Goal: Task Accomplishment & Management: Manage account settings

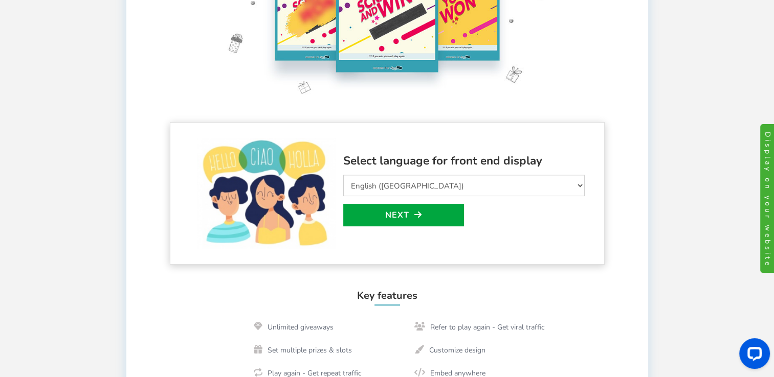
scroll to position [205, 0]
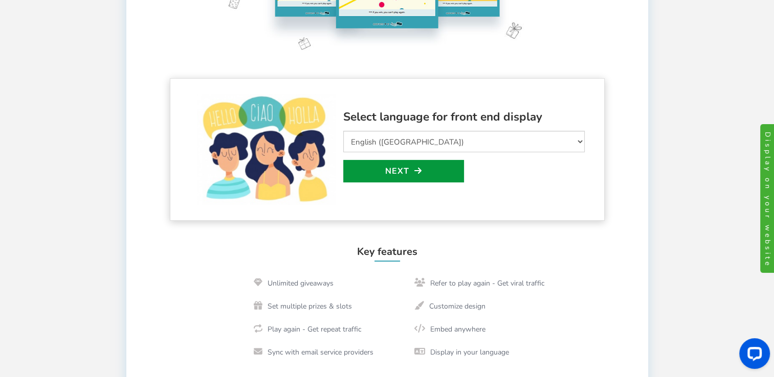
click at [431, 176] on link "Next" at bounding box center [403, 171] width 121 height 22
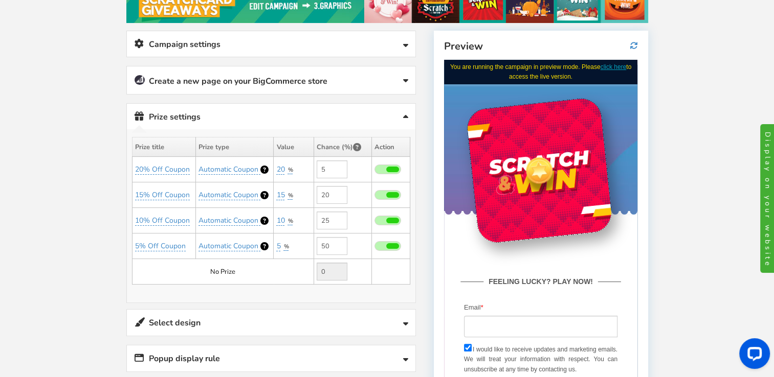
scroll to position [195, 0]
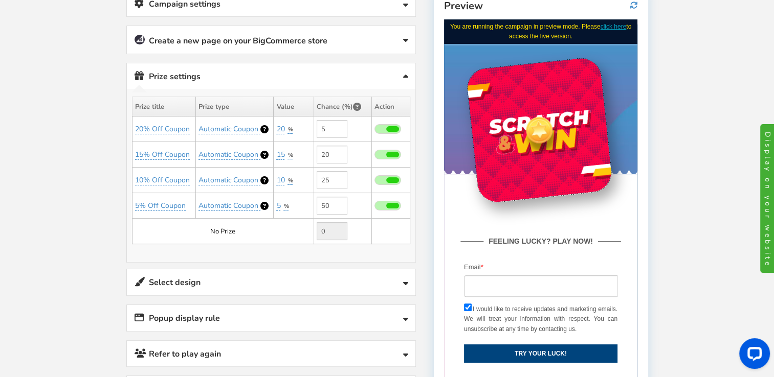
click at [539, 141] on div at bounding box center [539, 130] width 36 height 36
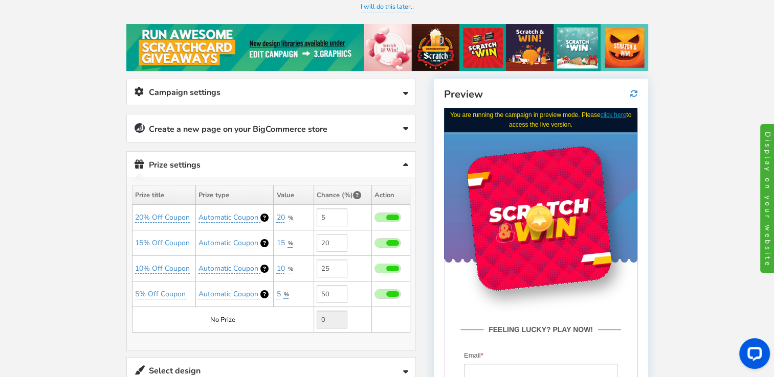
scroll to position [93, 0]
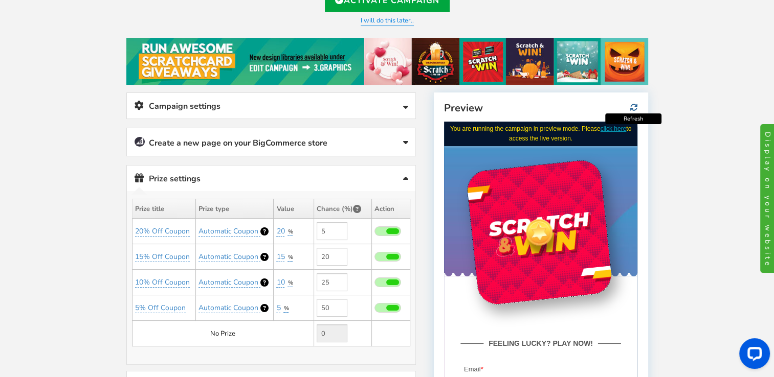
click at [631, 107] on icon at bounding box center [634, 108] width 8 height 8
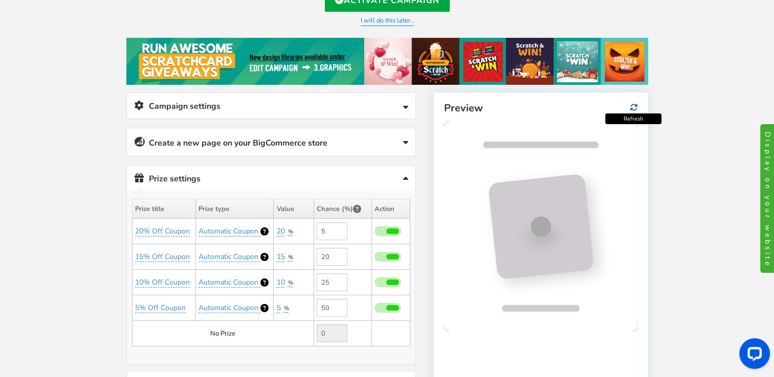
scroll to position [0, 0]
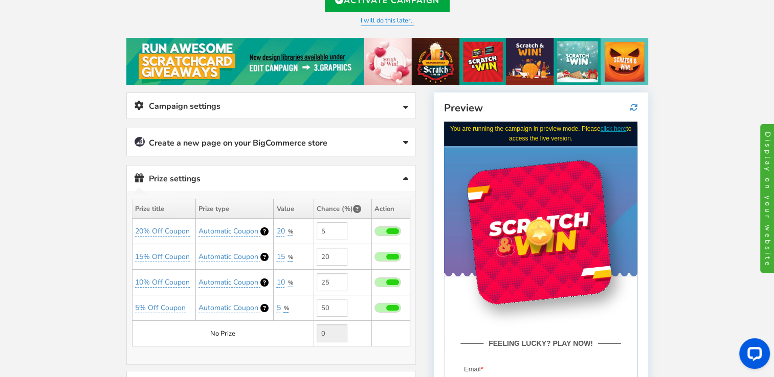
drag, startPoint x: 549, startPoint y: 265, endPoint x: 549, endPoint y: 258, distance: 7.2
click at [549, 262] on div at bounding box center [538, 232] width 147 height 147
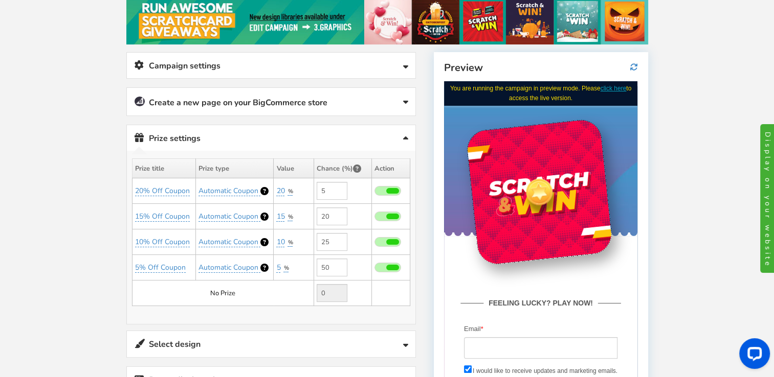
scroll to position [195, 0]
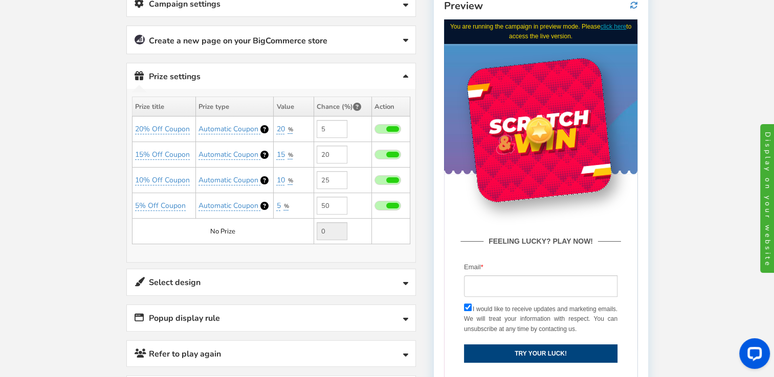
click at [238, 126] on span "Automatic Coupon" at bounding box center [228, 129] width 60 height 10
click at [276, 156] on select "Perks and Experiences Automatic Coupon Common Coupon" at bounding box center [234, 153] width 95 height 17
click at [304, 65] on link "Prize settings No prize added!" at bounding box center [271, 76] width 288 height 26
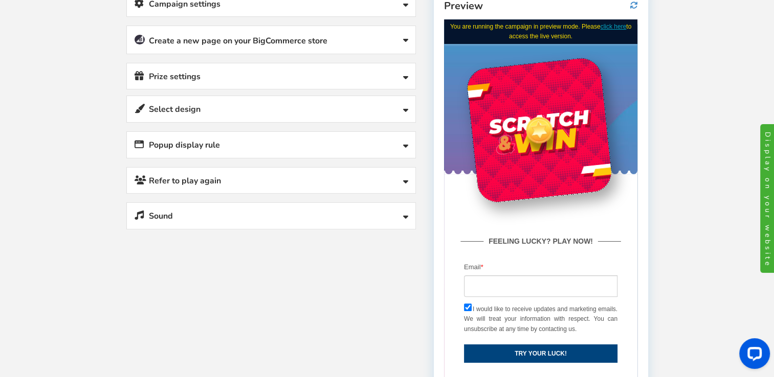
click at [341, 76] on link "Prize settings No prize added!" at bounding box center [271, 76] width 288 height 26
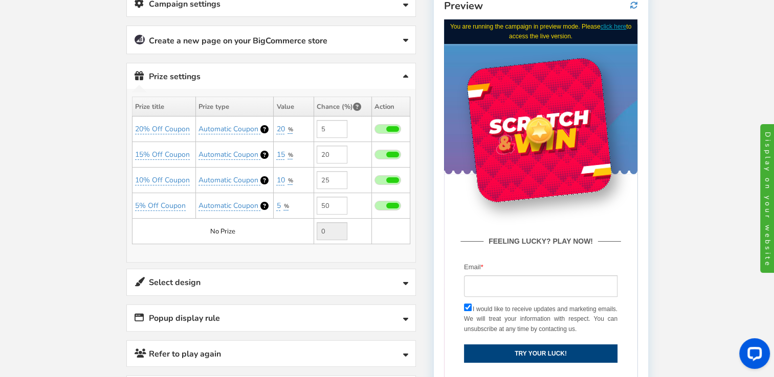
click at [213, 279] on link "Select design" at bounding box center [271, 282] width 288 height 26
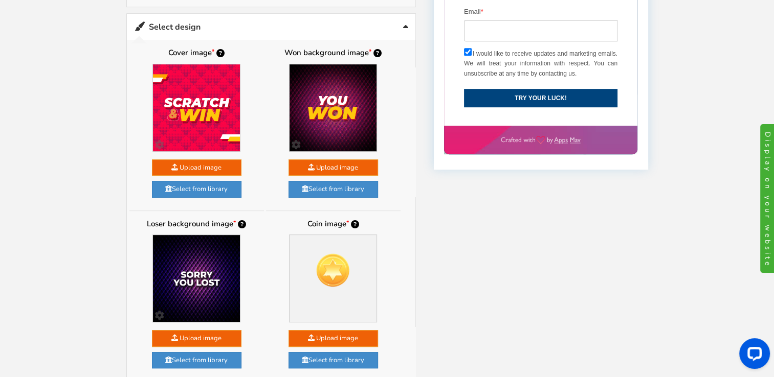
scroll to position [400, 0]
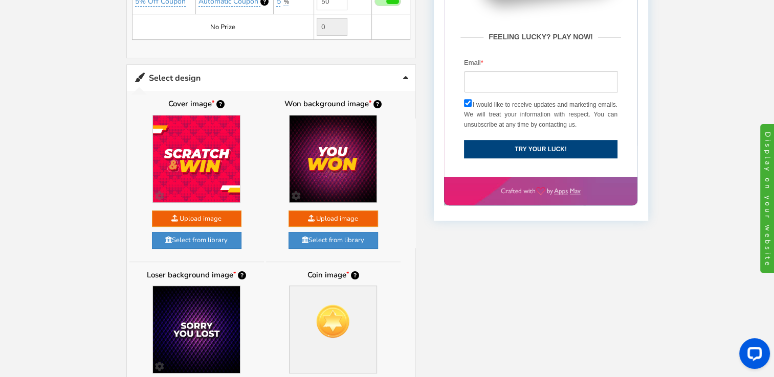
click at [197, 195] on b "Customize your image" at bounding box center [197, 196] width 66 height 17
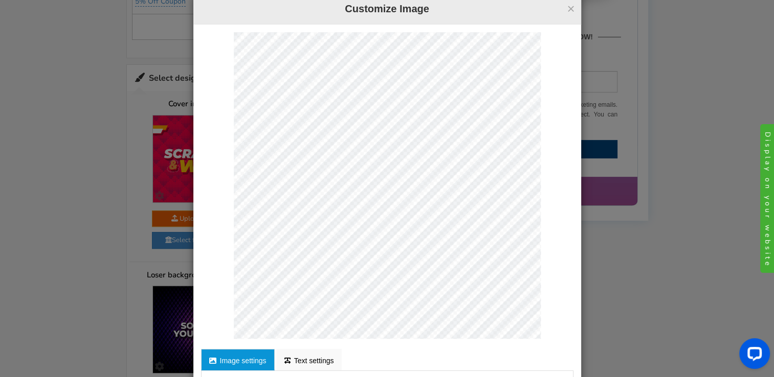
scroll to position [0, 0]
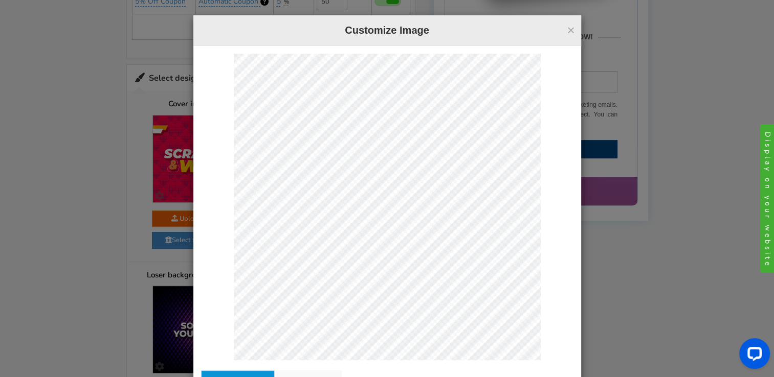
click at [567, 30] on button "×" at bounding box center [571, 30] width 8 height 13
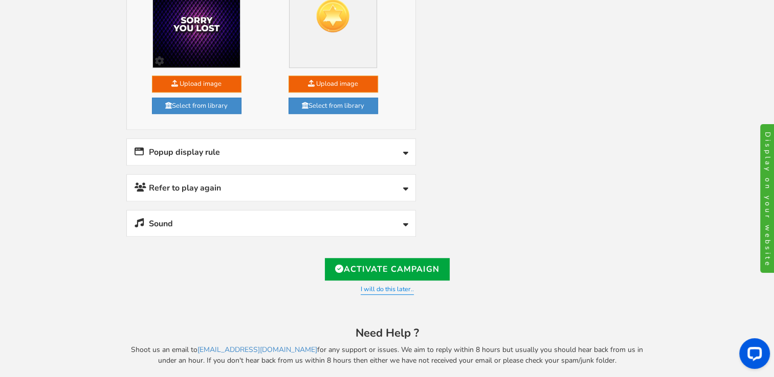
scroll to position [707, 0]
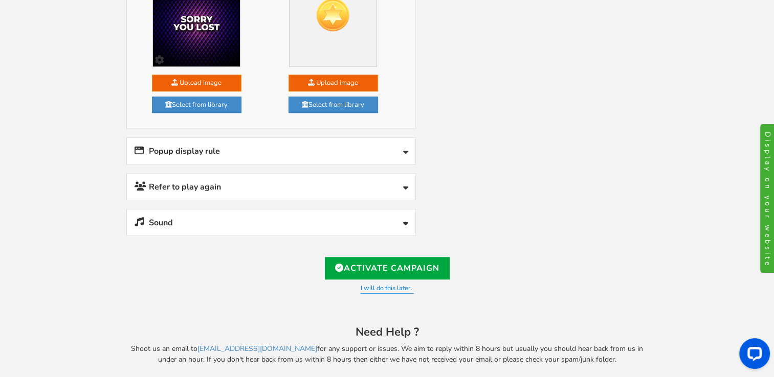
click at [297, 146] on link "Popup display rule" at bounding box center [271, 151] width 288 height 26
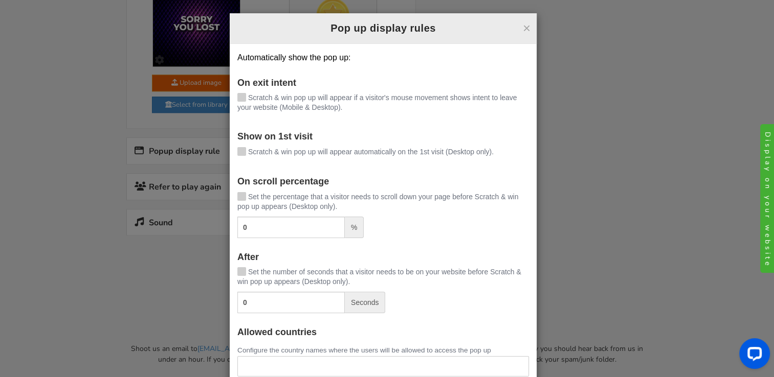
scroll to position [0, 0]
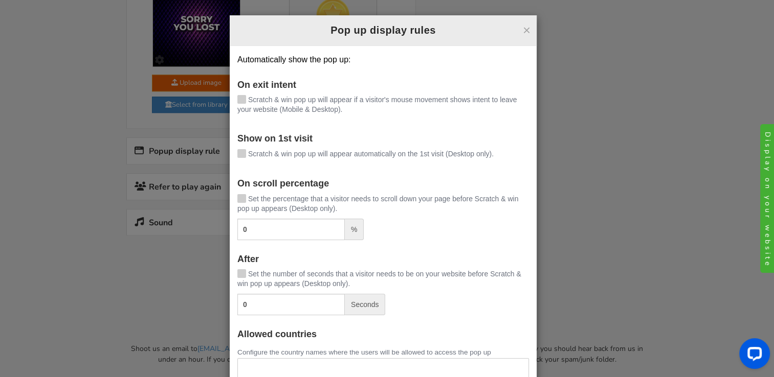
click at [524, 29] on button "×" at bounding box center [527, 30] width 8 height 13
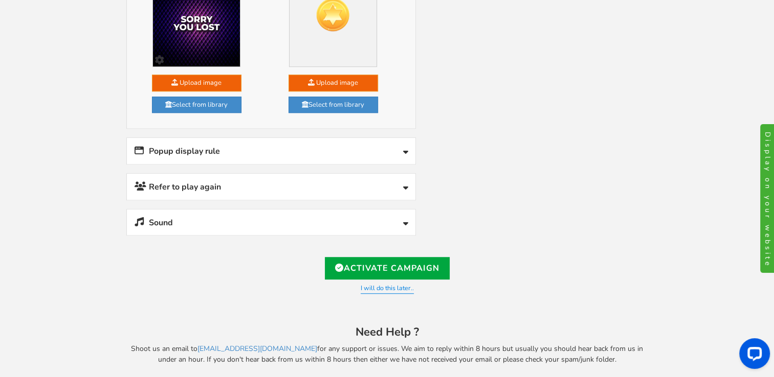
click at [249, 224] on link "Sound" at bounding box center [271, 223] width 288 height 26
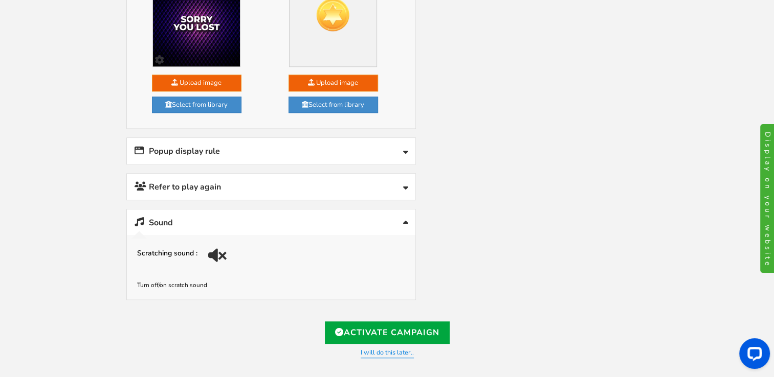
click at [251, 218] on link "Sound" at bounding box center [271, 223] width 288 height 26
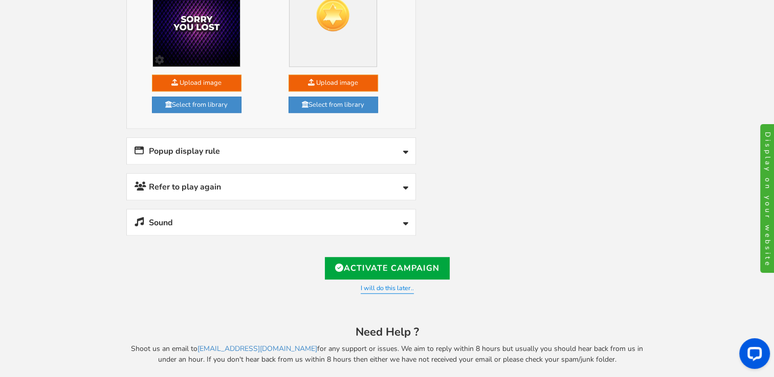
click at [259, 181] on link "Refer to play again" at bounding box center [271, 187] width 288 height 26
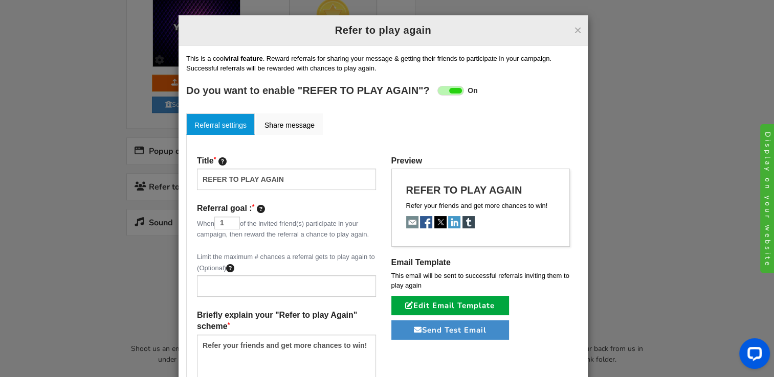
click at [574, 31] on button "×" at bounding box center [578, 30] width 8 height 13
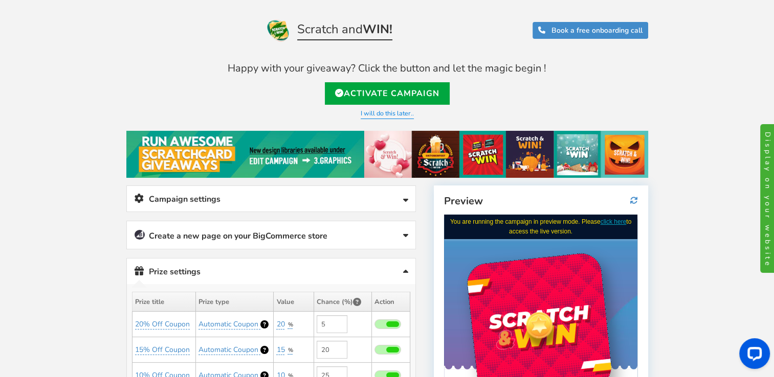
click at [230, 236] on link "Create a new page on your BigCommerce store" at bounding box center [271, 235] width 288 height 28
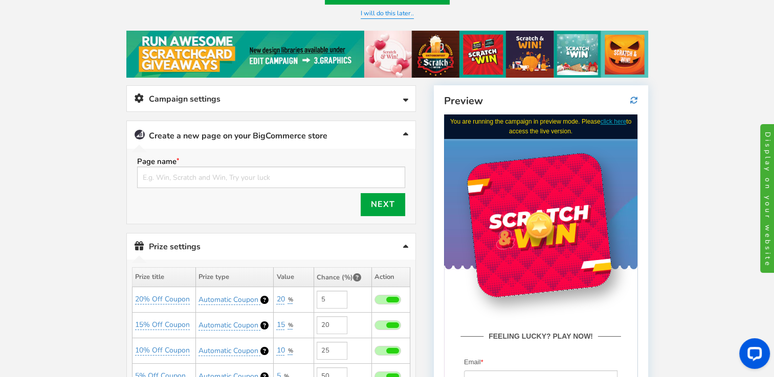
scroll to position [102, 0]
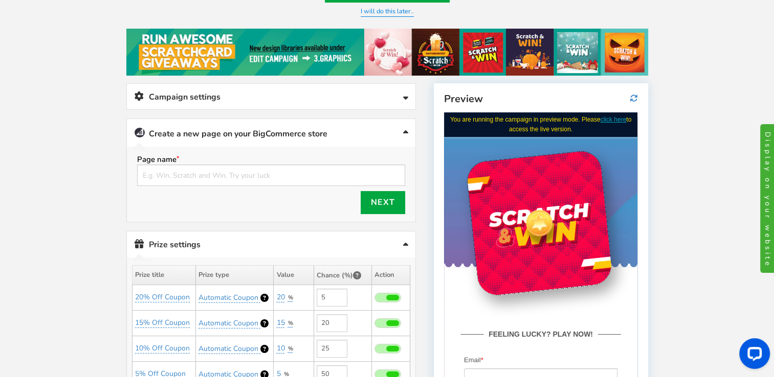
click at [217, 132] on link "Create a new page on your BigCommerce store" at bounding box center [271, 133] width 288 height 28
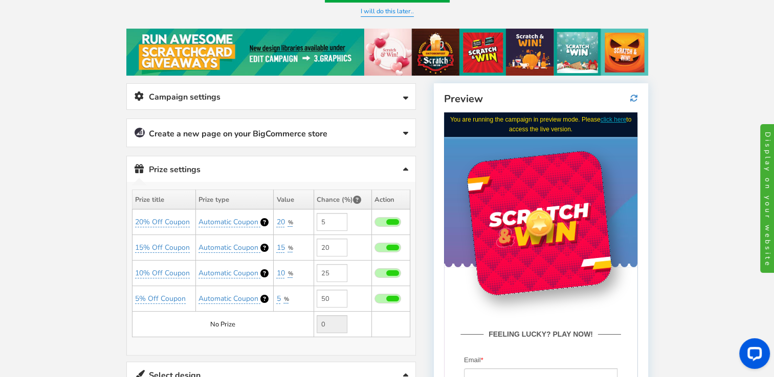
click at [217, 132] on link "Create a new page on your BigCommerce store" at bounding box center [271, 133] width 288 height 28
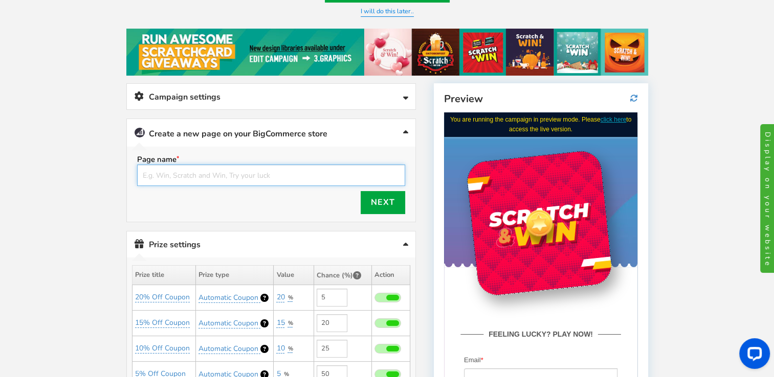
click at [195, 171] on input "text" at bounding box center [271, 175] width 268 height 21
type input "g"
type input "Win free discount"
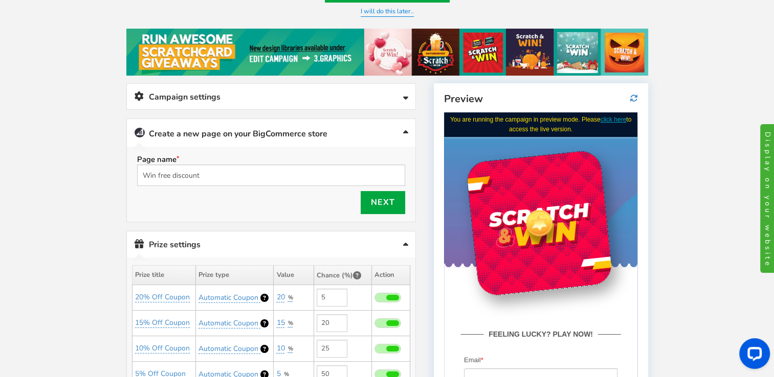
click at [341, 96] on link "Campaign settings" at bounding box center [271, 97] width 288 height 26
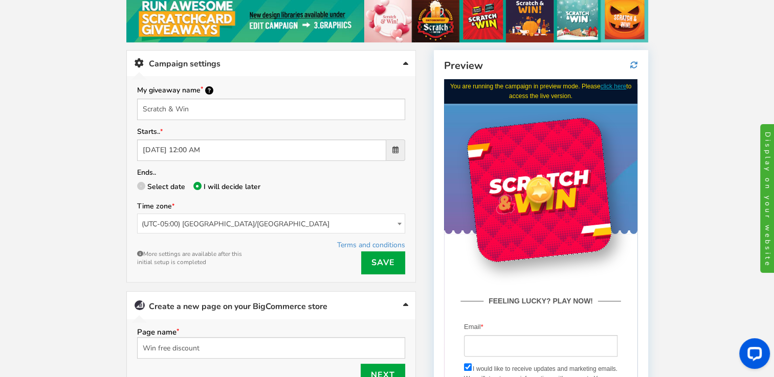
scroll to position [153, 0]
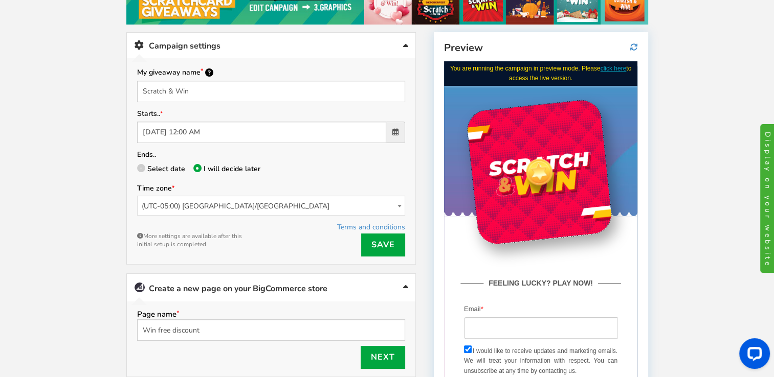
click at [311, 208] on span "(UTC-05:00) [GEOGRAPHIC_DATA]/[GEOGRAPHIC_DATA]" at bounding box center [271, 206] width 267 height 20
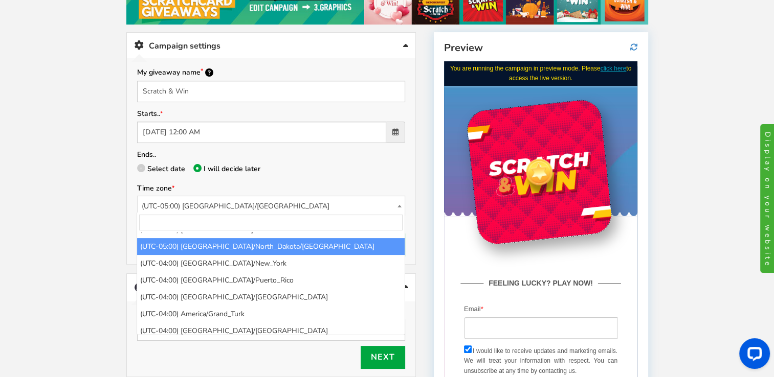
scroll to position [1176, 0]
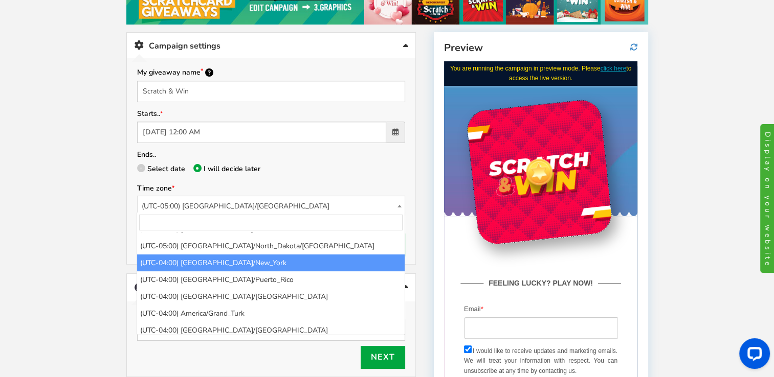
select select "America/New_York"
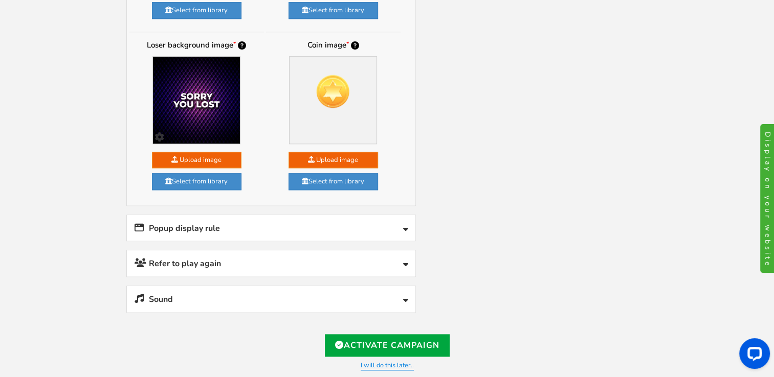
scroll to position [987, 0]
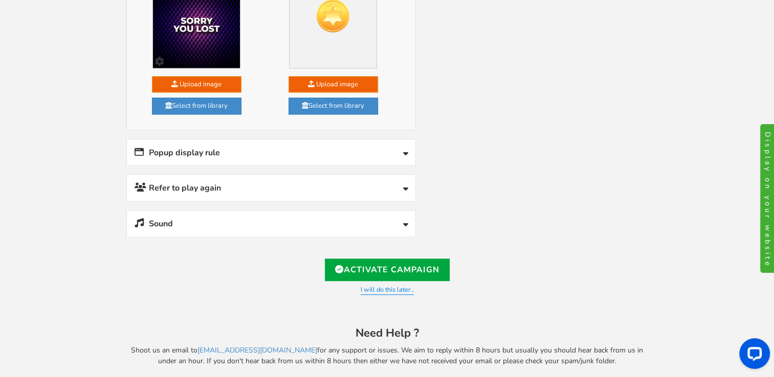
click at [272, 145] on link "Popup display rule" at bounding box center [271, 153] width 288 height 26
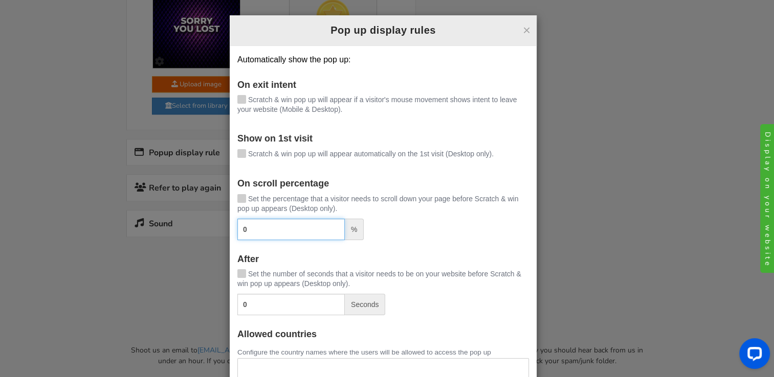
click at [259, 231] on input "0" at bounding box center [290, 229] width 107 height 21
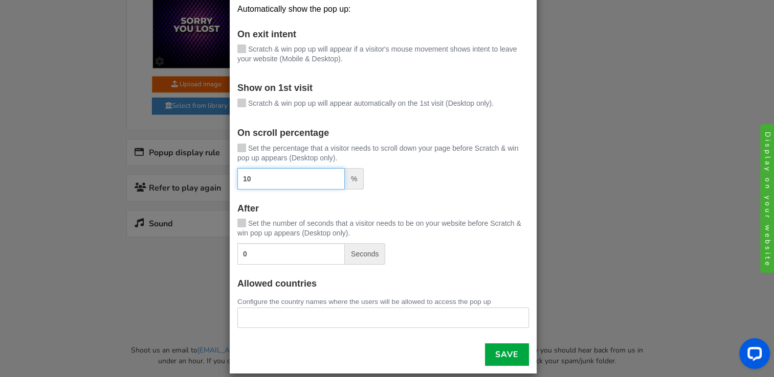
scroll to position [51, 0]
type input "10"
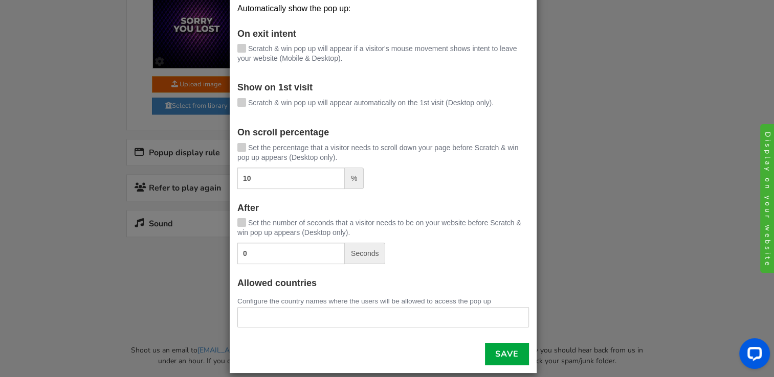
click at [238, 147] on icon at bounding box center [241, 147] width 7 height 8
click at [227, 147] on input "Set the percentage that a visitor needs to scroll down your page before Scratch…" at bounding box center [227, 148] width 0 height 7
click at [239, 221] on icon at bounding box center [241, 222] width 7 height 8
click at [227, 221] on input "Set the number of seconds that a visitor needs to be on your website before Scr…" at bounding box center [227, 223] width 0 height 7
click at [256, 257] on input "0" at bounding box center [290, 253] width 107 height 21
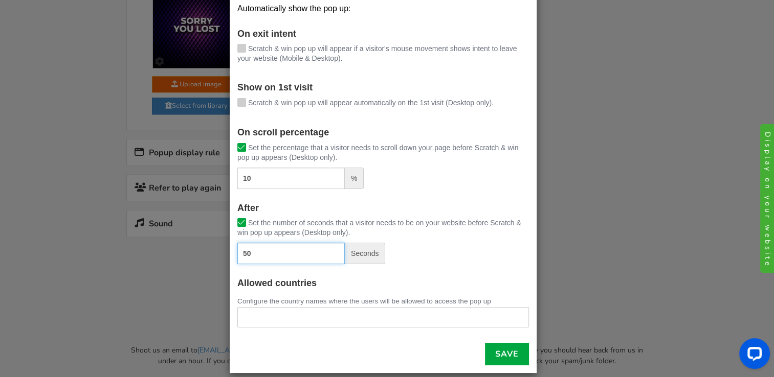
type input "50"
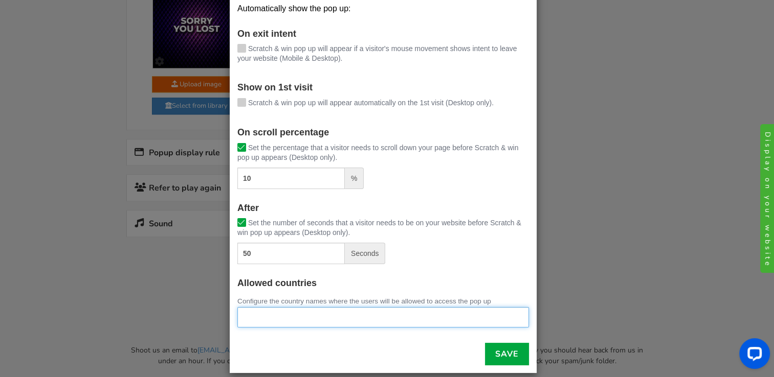
click at [299, 320] on ul at bounding box center [383, 316] width 290 height 16
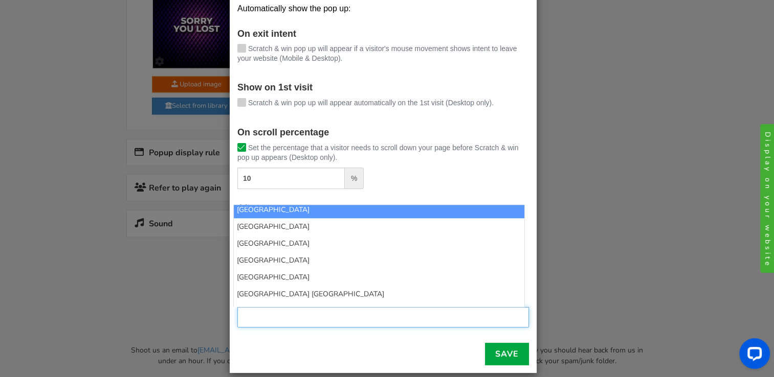
scroll to position [3784, 0]
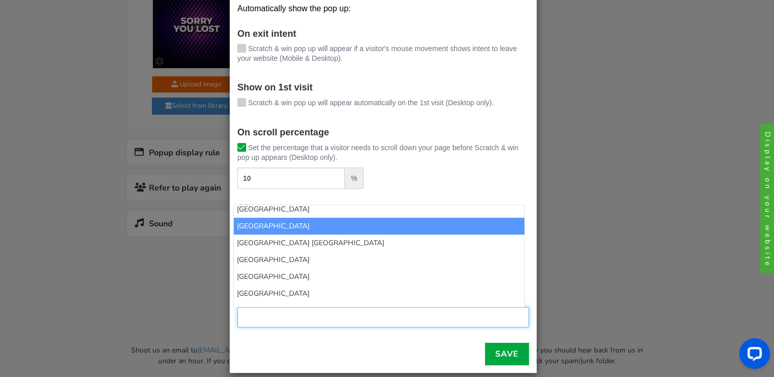
select select "US"
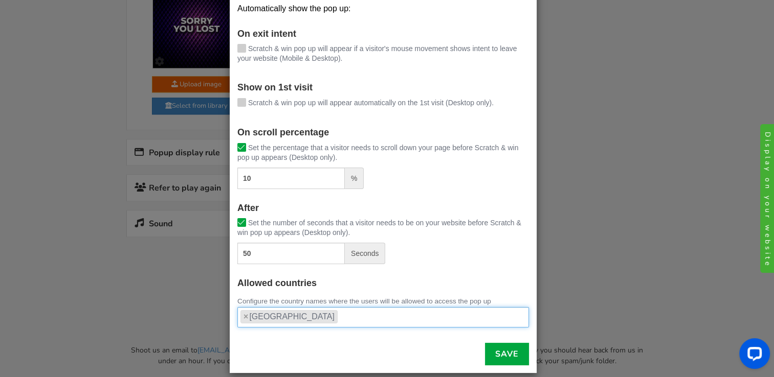
scroll to position [0, 0]
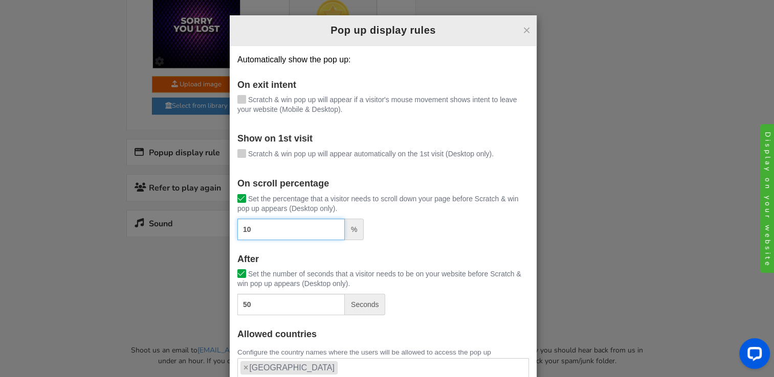
click at [265, 232] on input "10" at bounding box center [290, 229] width 107 height 21
type input "1"
type input "60"
click at [465, 225] on div "60 %" at bounding box center [382, 229] width 291 height 21
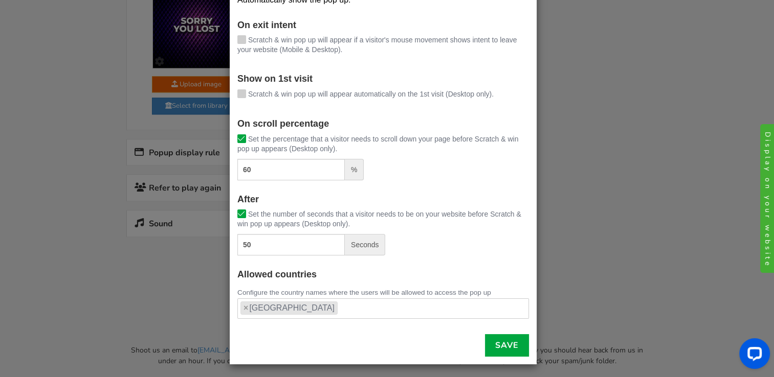
scroll to position [61, 0]
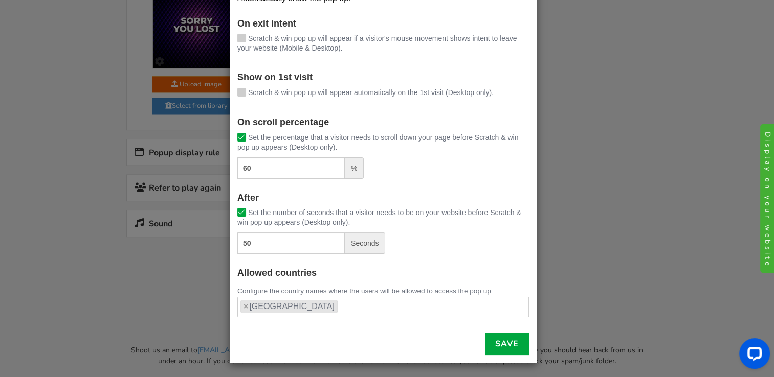
click at [238, 138] on icon at bounding box center [241, 137] width 7 height 8
click at [227, 138] on input "Set the percentage that a visitor needs to scroll down your page before Scratch…" at bounding box center [227, 138] width 0 height 7
click at [503, 338] on link "Save" at bounding box center [507, 344] width 44 height 22
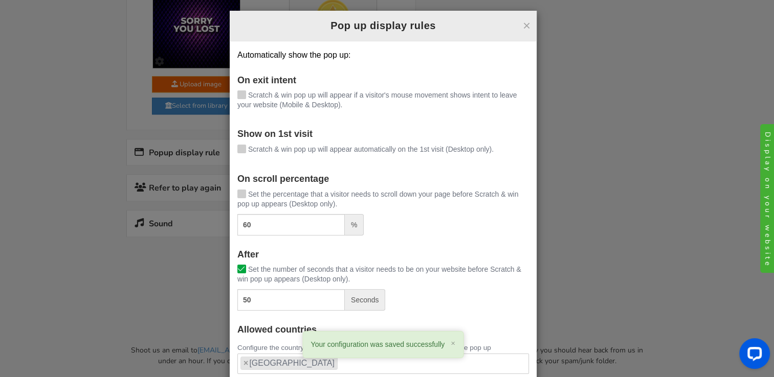
scroll to position [0, 0]
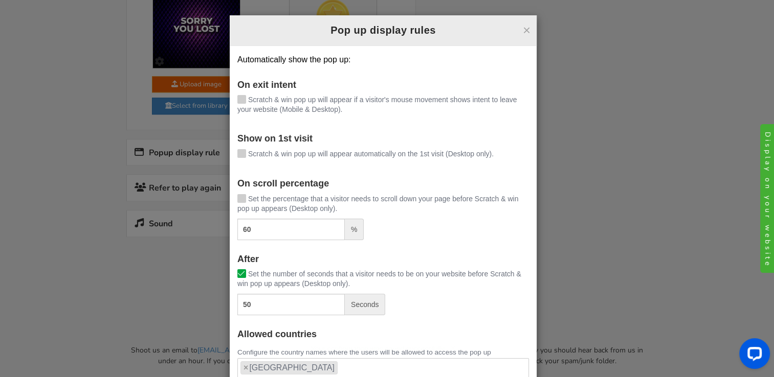
click at [523, 28] on button "×" at bounding box center [527, 30] width 8 height 13
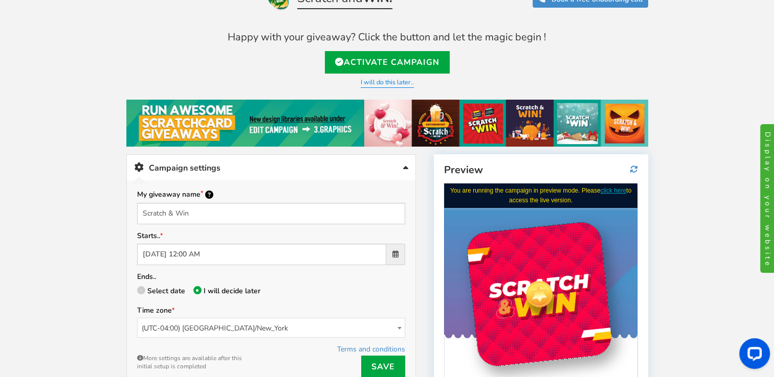
scroll to position [15, 0]
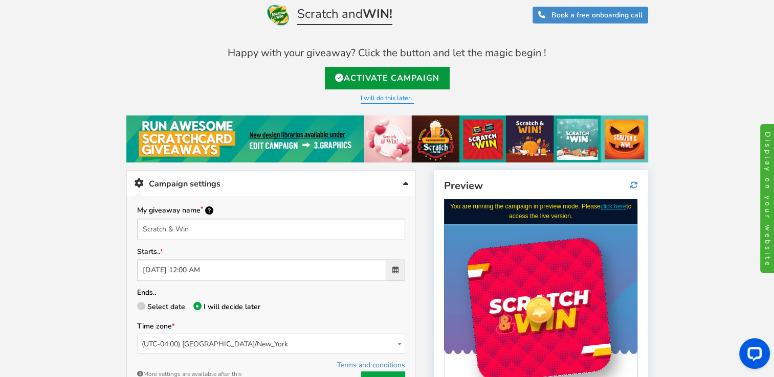
click at [396, 82] on link "Activate Campaign" at bounding box center [387, 78] width 125 height 22
type input "https://amze.me/e87i2"
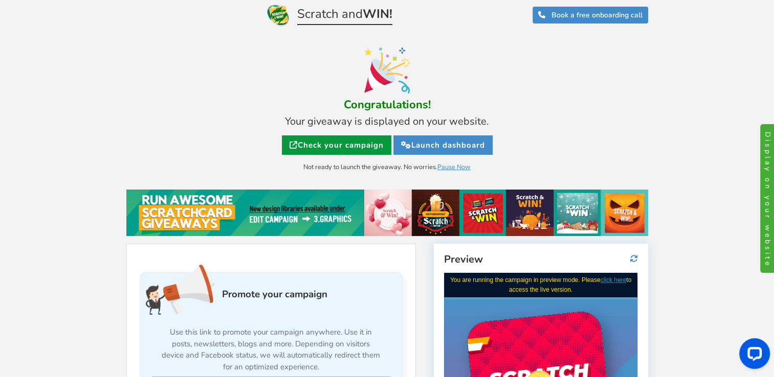
click at [366, 146] on link "Check your campaign" at bounding box center [336, 145] width 109 height 19
click at [430, 138] on link "Launch dashboard" at bounding box center [442, 145] width 99 height 19
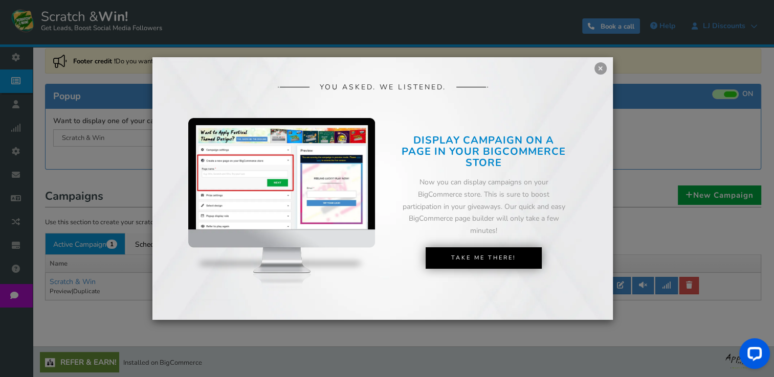
click at [601, 69] on link "×" at bounding box center [600, 68] width 12 height 12
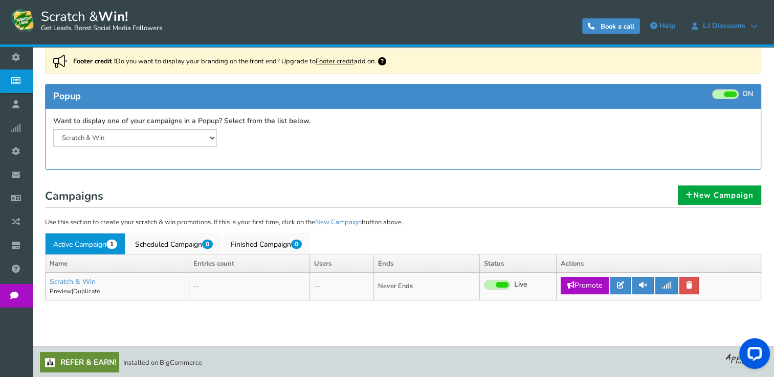
click at [0, 0] on span "Widget" at bounding box center [0, 0] width 0 height 0
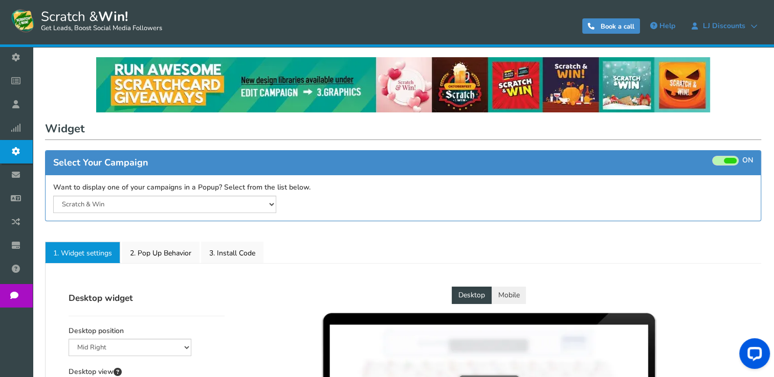
select select "mid-bottom-bar"
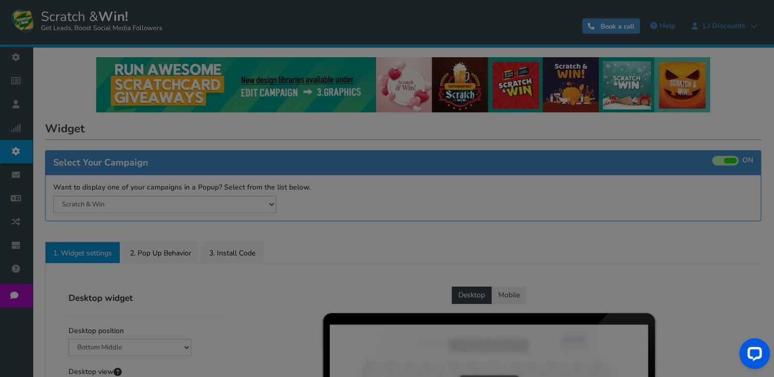
radio input "true"
select select "inherit"
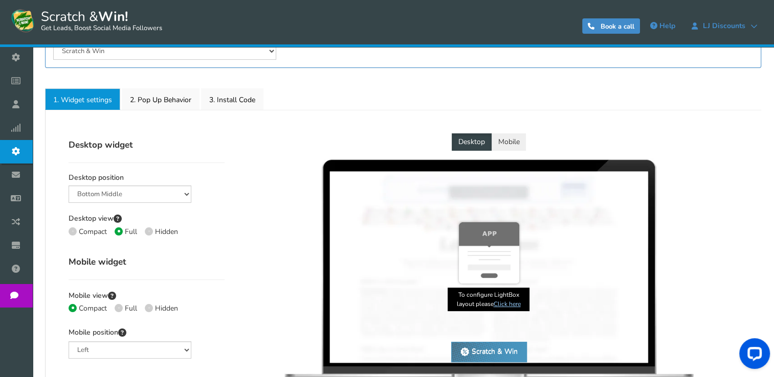
scroll to position [205, 0]
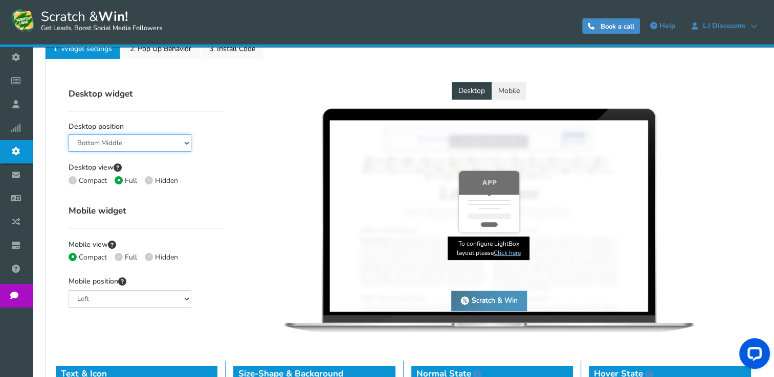
click at [178, 145] on select "Mid Right Mid Left Top Bar Bottom Bar Bottom Left Bottom Right Bottom Middle" at bounding box center [130, 142] width 123 height 17
select select "left-bottom-bar"
click at [69, 134] on select "Mid Right Mid Left Top Bar Bottom Bar Bottom Left Bottom Right Bottom Middle" at bounding box center [130, 142] width 123 height 17
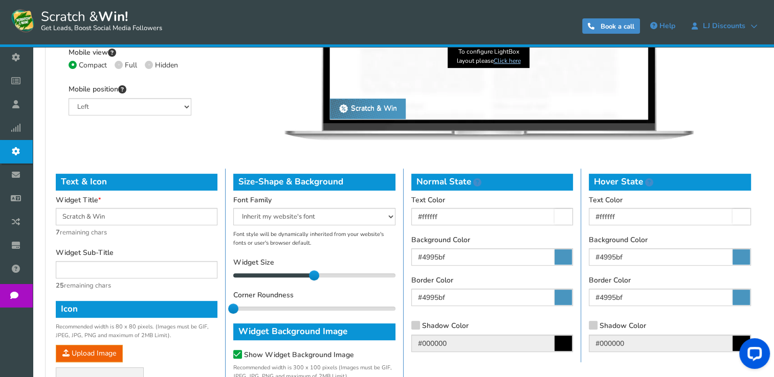
scroll to position [628, 0]
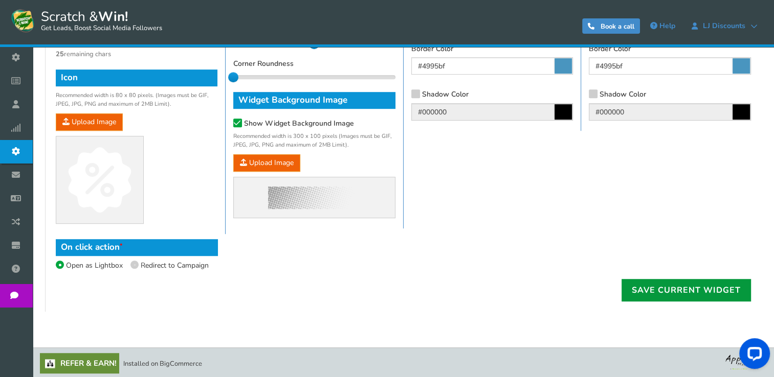
click at [667, 289] on link "Save current widget" at bounding box center [685, 290] width 129 height 22
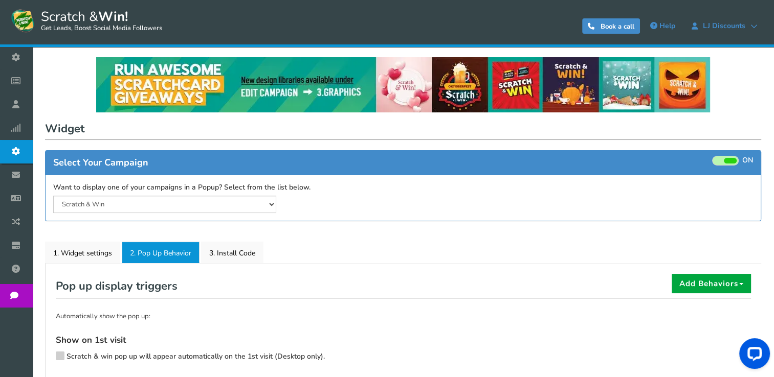
scroll to position [0, 0]
click at [747, 24] on span "LJ Discounts" at bounding box center [723, 26] width 53 height 8
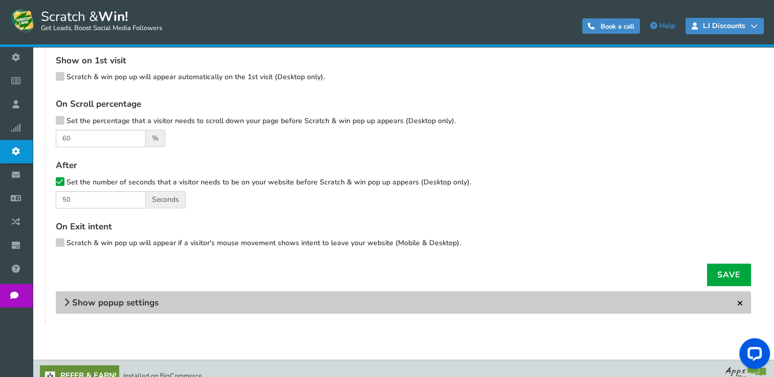
scroll to position [292, 0]
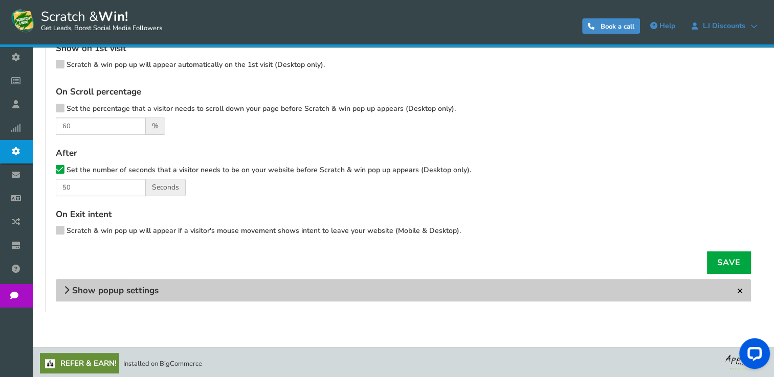
click at [81, 288] on span "Show popup settings" at bounding box center [115, 291] width 86 height 12
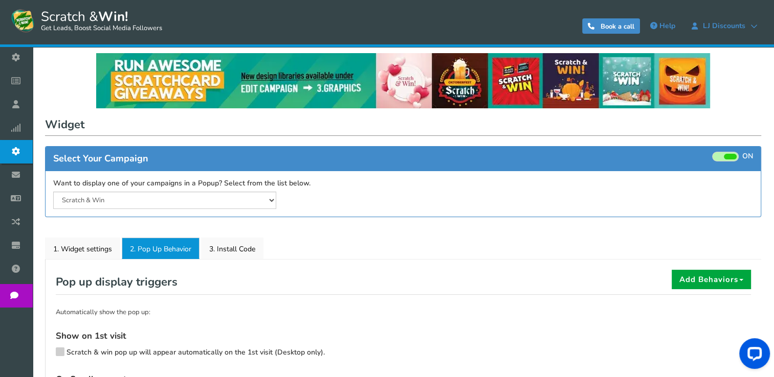
scroll to position [0, 0]
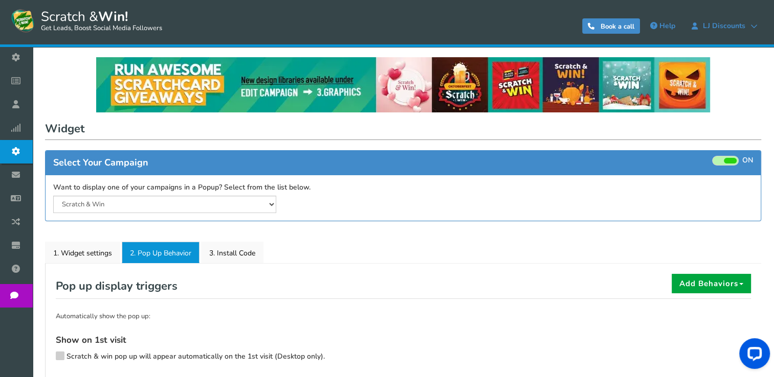
click at [0, 0] on span "Campaigns" at bounding box center [0, 0] width 0 height 0
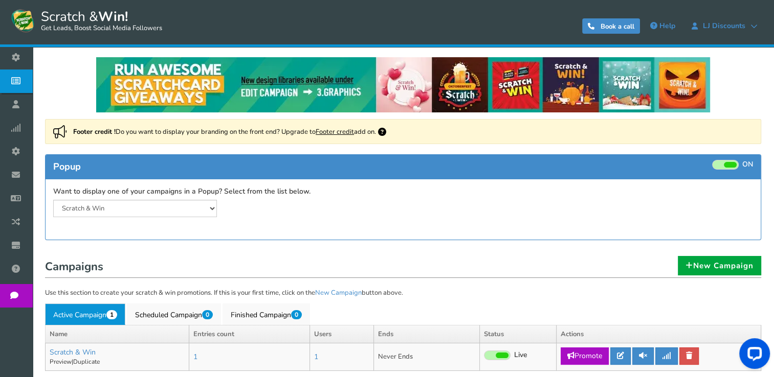
click at [722, 165] on span at bounding box center [725, 165] width 27 height 10
click at [0, 0] on input "ON OFF" at bounding box center [0, 0] width 0 height 0
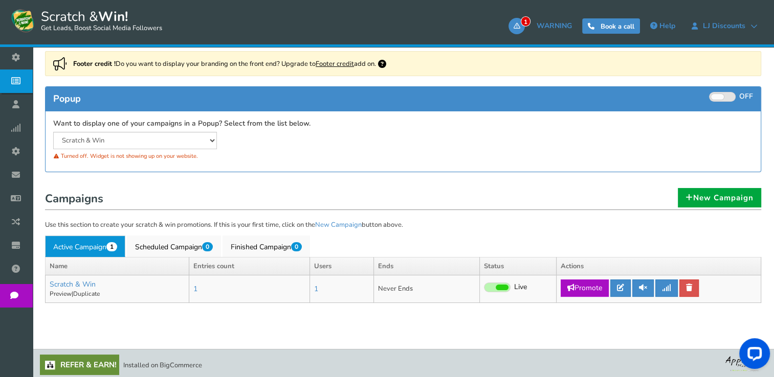
scroll to position [71, 0]
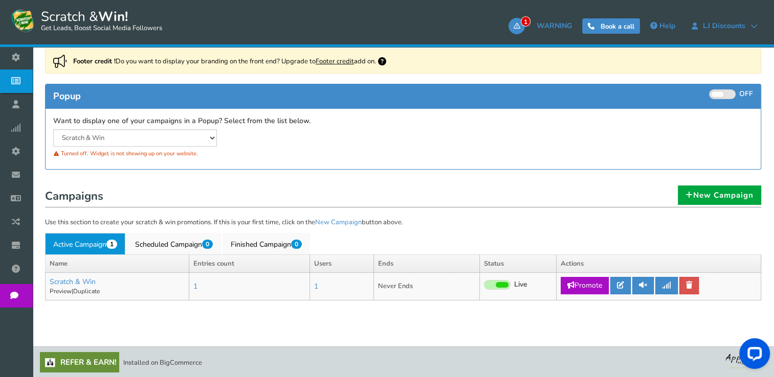
click at [495, 284] on span at bounding box center [501, 285] width 13 height 6
click at [484, 284] on input "Live Paused" at bounding box center [484, 285] width 0 height 7
click at [584, 283] on link "Promote" at bounding box center [584, 285] width 48 height 17
type input "https://amze.me/e87i2"
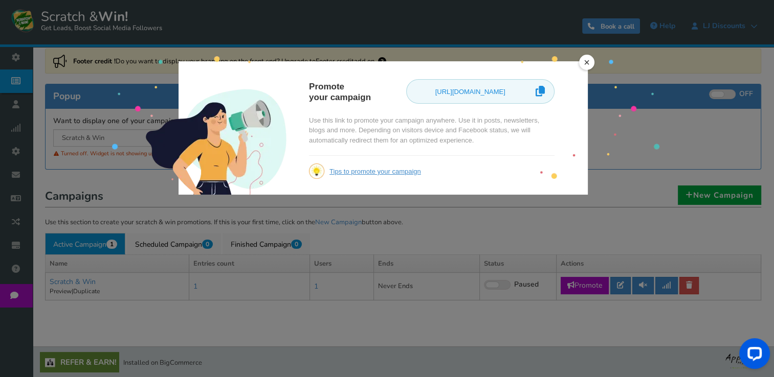
click at [590, 63] on link "×" at bounding box center [586, 62] width 15 height 15
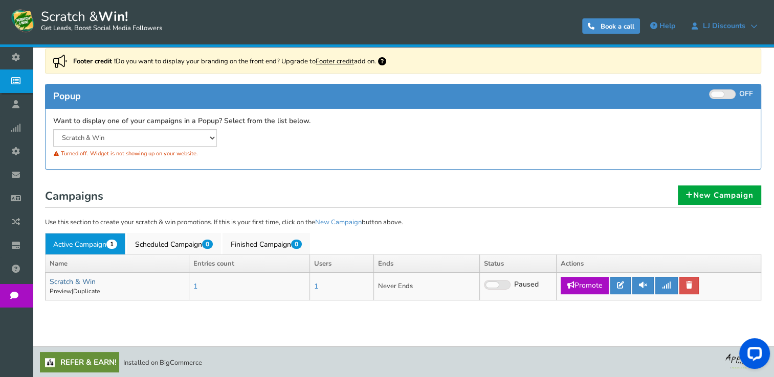
click at [81, 280] on link "Scratch & Win" at bounding box center [73, 282] width 46 height 10
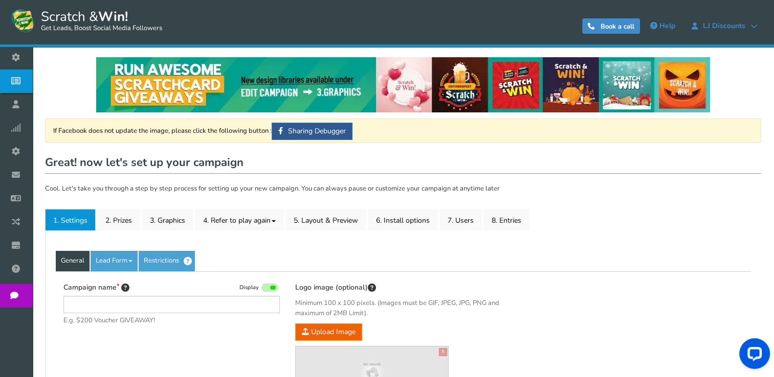
type input "Scratch & Win"
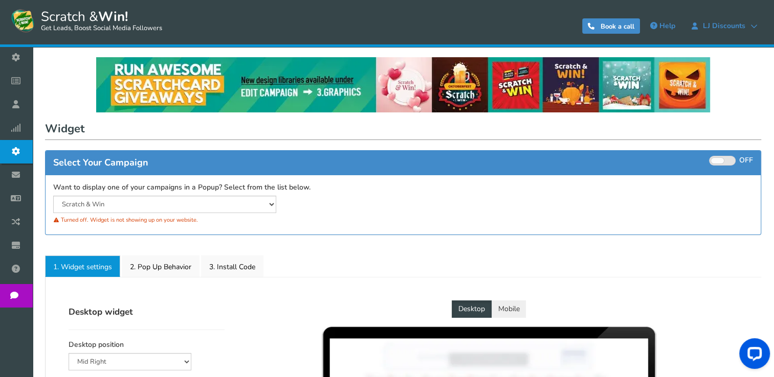
select select "left-bottom-bar"
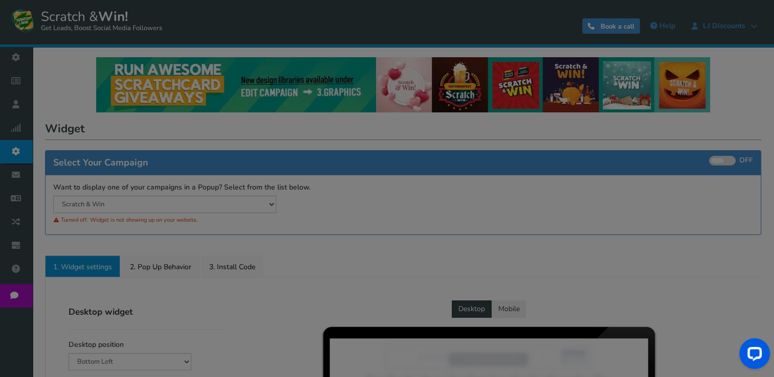
scroll to position [71, 0]
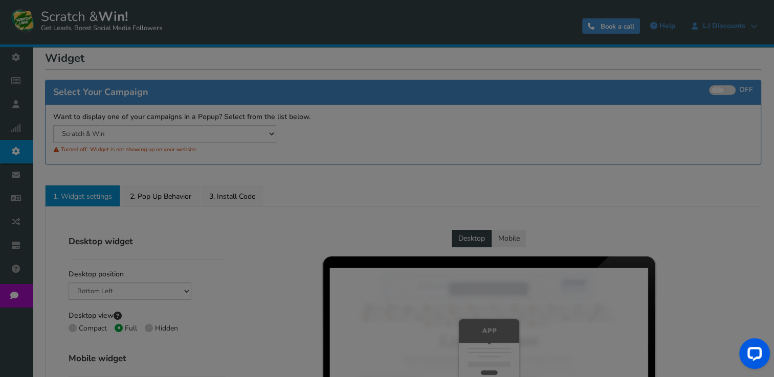
radio input "true"
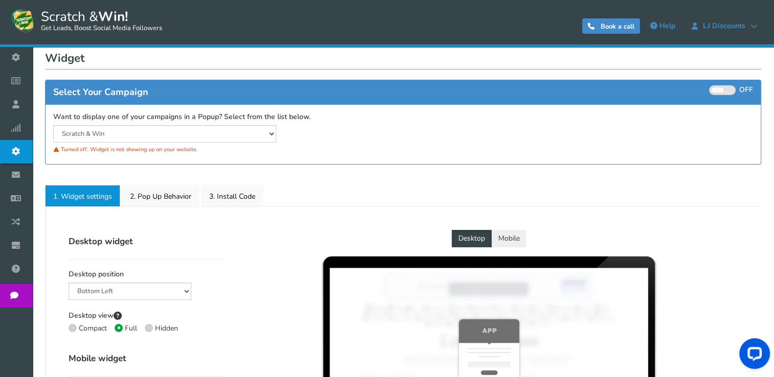
scroll to position [0, 0]
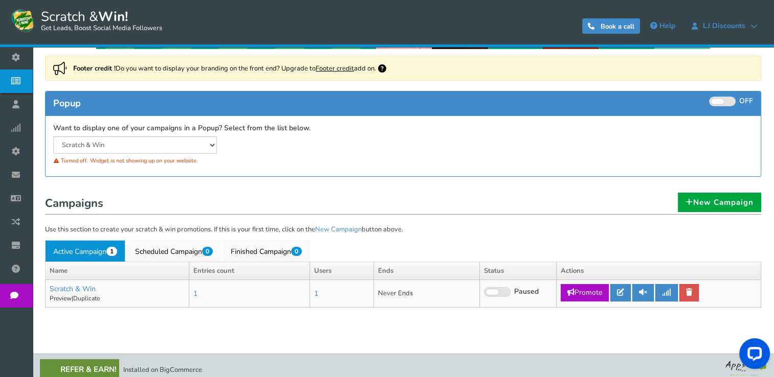
scroll to position [71, 0]
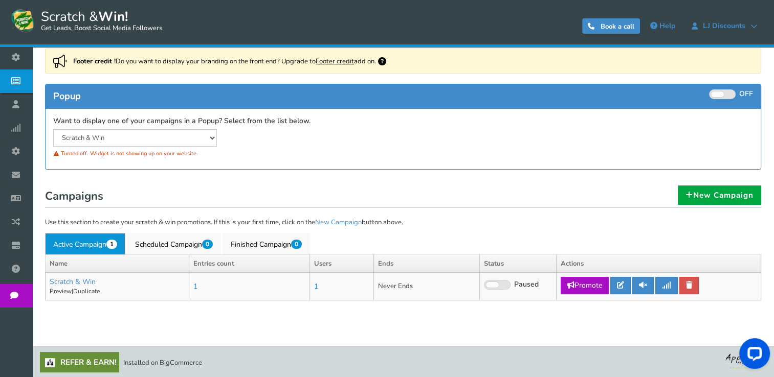
click at [506, 281] on body "Display on your website Scratch & Win! Get Leads, Boost Social Media Followers …" at bounding box center [387, 153] width 774 height 448
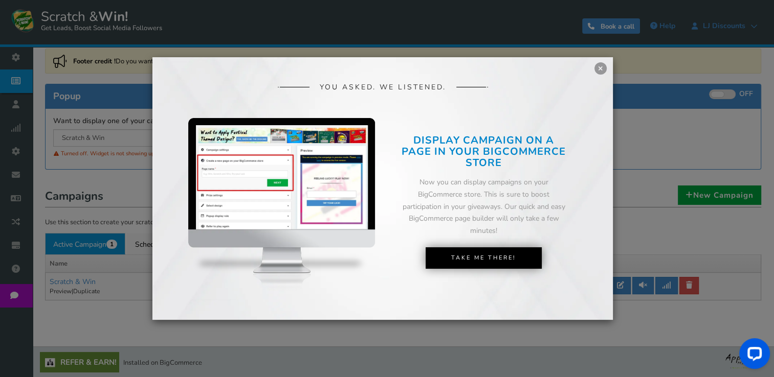
click at [499, 260] on link "Take Me There!" at bounding box center [483, 257] width 116 height 21
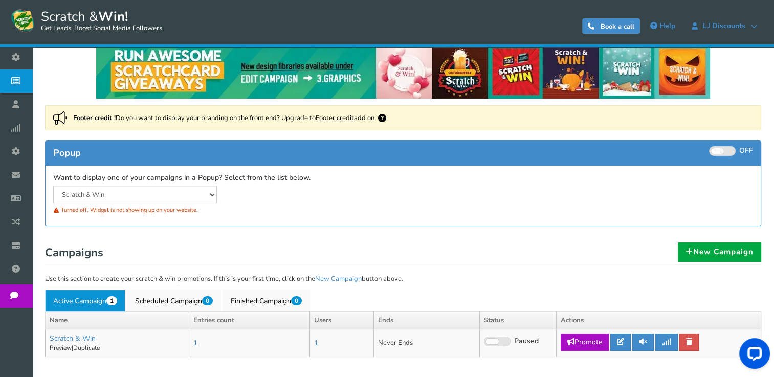
click at [501, 339] on span at bounding box center [497, 342] width 27 height 10
click at [484, 339] on input "Live Paused" at bounding box center [484, 342] width 0 height 7
click at [722, 152] on span at bounding box center [717, 151] width 13 height 6
click at [0, 0] on input "ON OFF" at bounding box center [0, 0] width 0 height 0
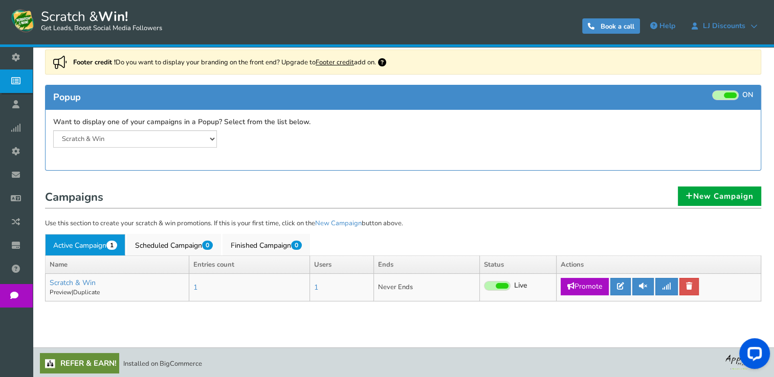
scroll to position [71, 0]
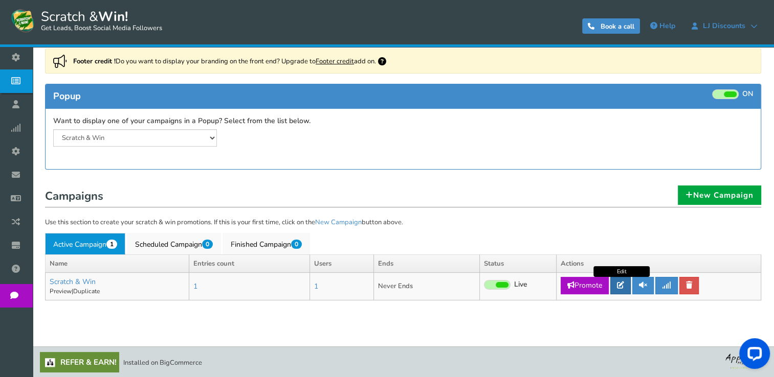
click at [619, 288] on icon at bounding box center [620, 285] width 7 height 7
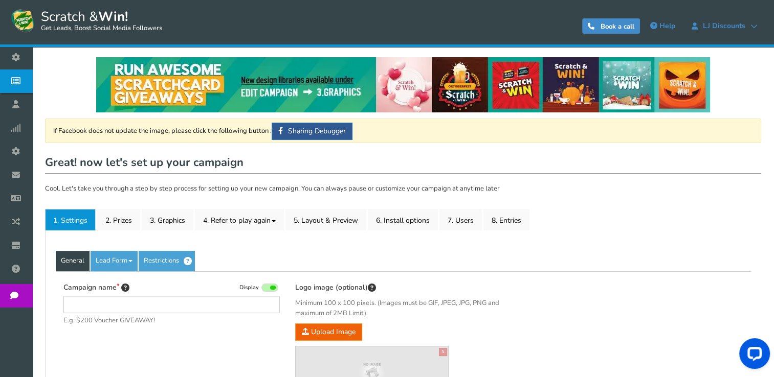
type input "Scratch & Win"
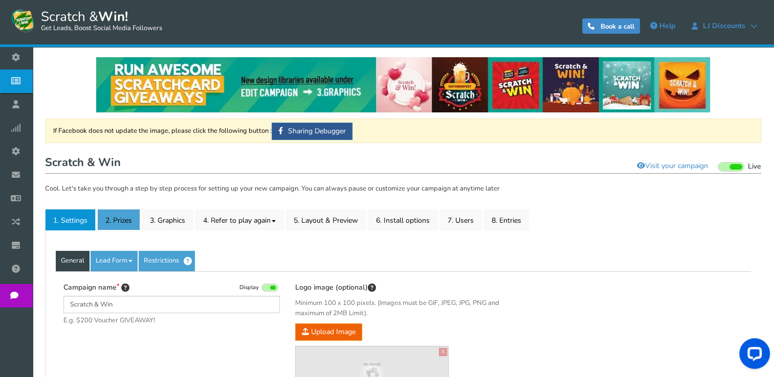
click at [122, 216] on link "2. Prizes" at bounding box center [118, 219] width 43 height 21
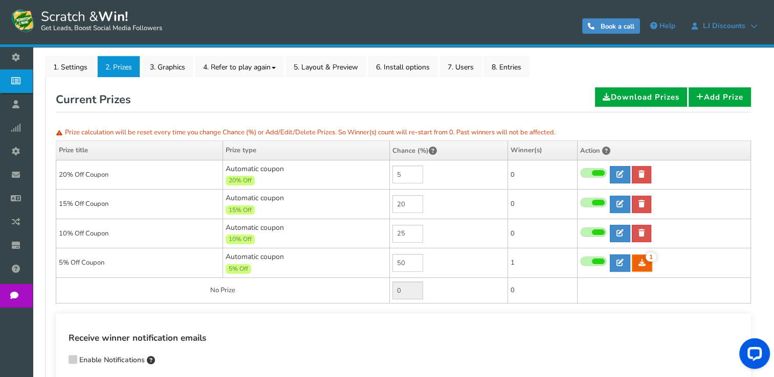
scroll to position [205, 0]
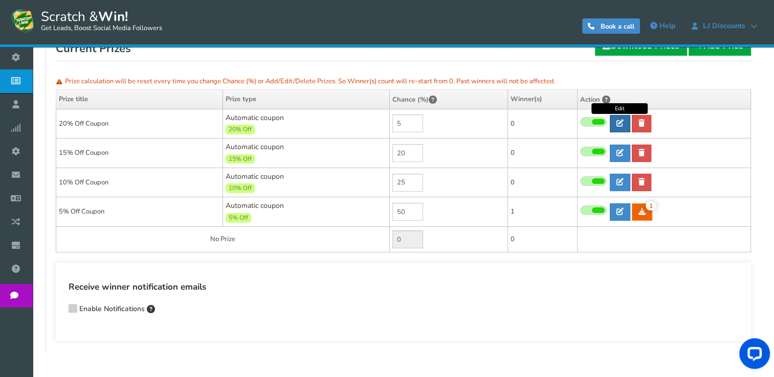
click at [620, 120] on icon at bounding box center [619, 123] width 7 height 7
type input "20% Off Coupon"
type input "20"
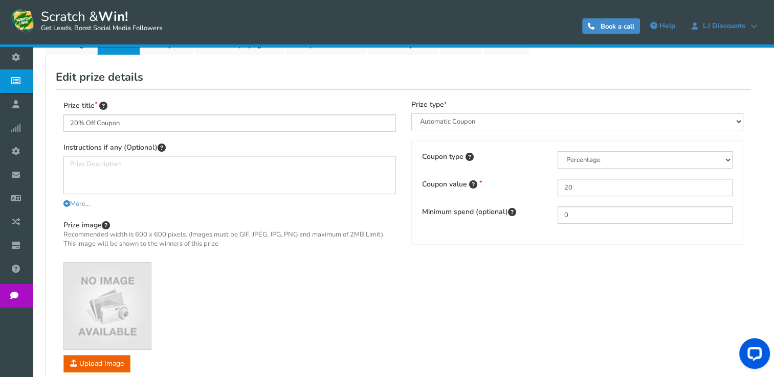
scroll to position [153, 0]
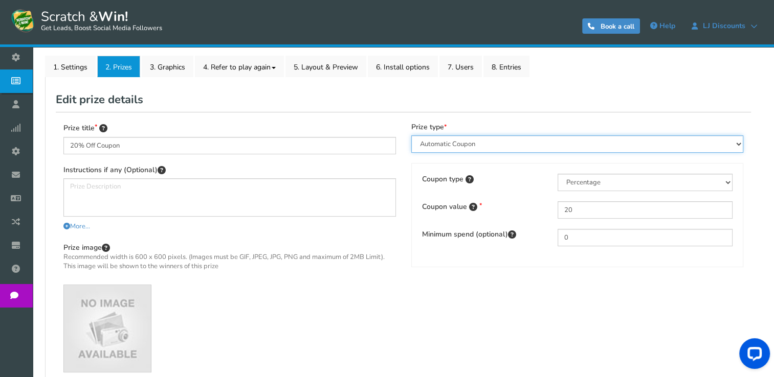
click at [634, 140] on select "Perks and Experiences Automatic Coupon Common Coupon Unique Coupon" at bounding box center [577, 144] width 332 height 17
click at [636, 124] on div "Prize type Perks and Experiences Automatic Coupon Common Coupon Unique Coupon" at bounding box center [577, 138] width 332 height 30
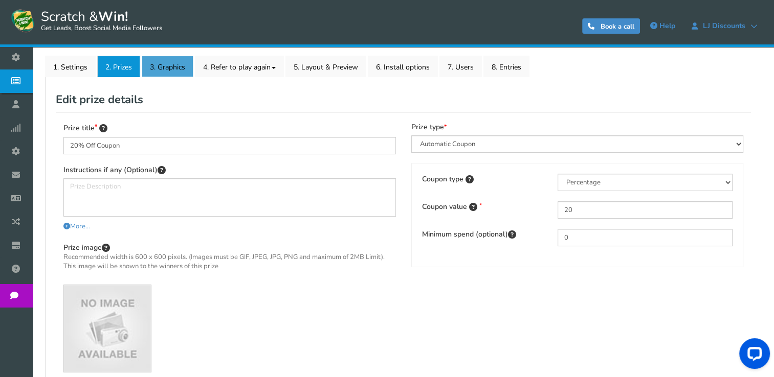
click at [176, 69] on link "3. Graphics" at bounding box center [168, 66] width 52 height 21
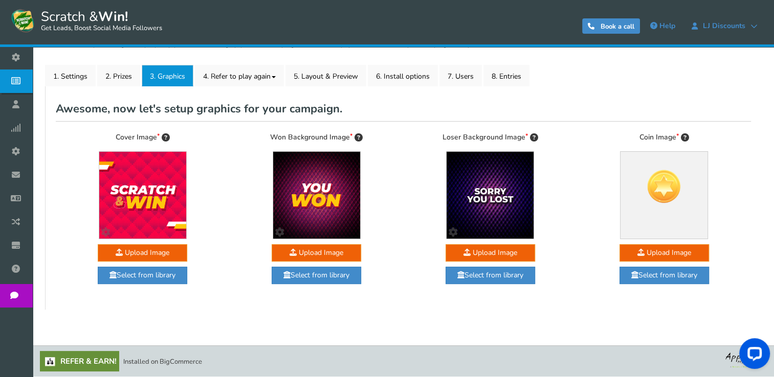
scroll to position [143, 0]
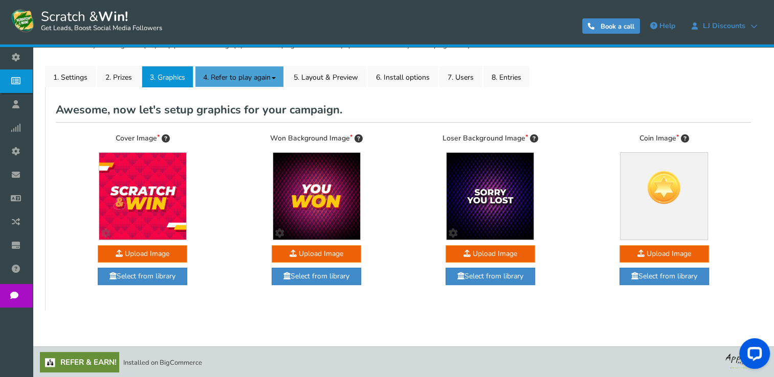
click at [264, 69] on link "4. Refer to play again" at bounding box center [239, 76] width 89 height 21
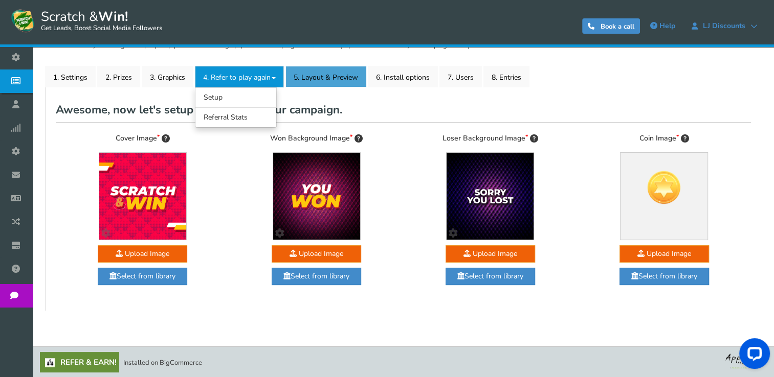
click at [309, 75] on link "5. Layout & Preview" at bounding box center [325, 76] width 81 height 21
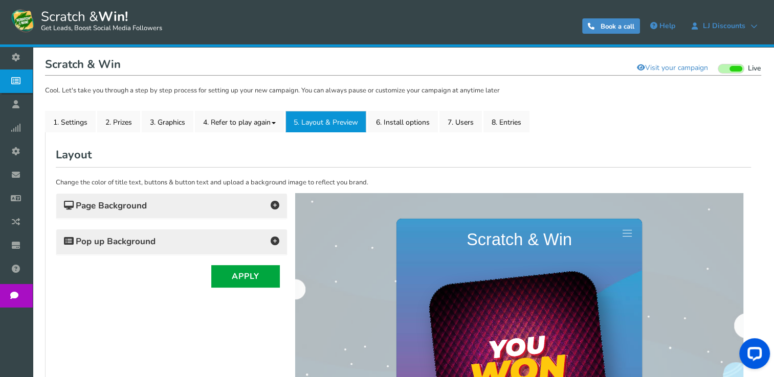
scroll to position [0, 0]
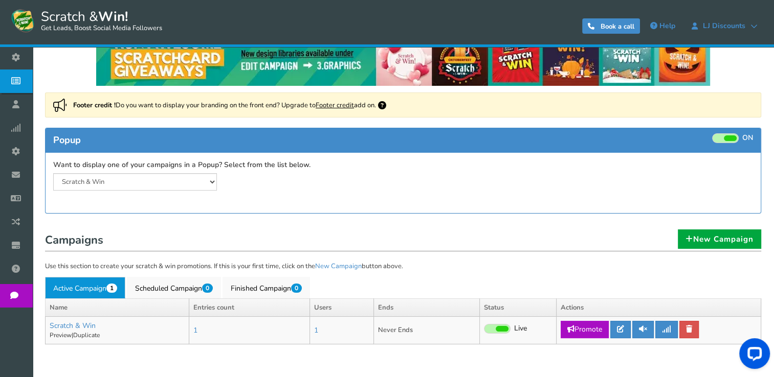
scroll to position [71, 0]
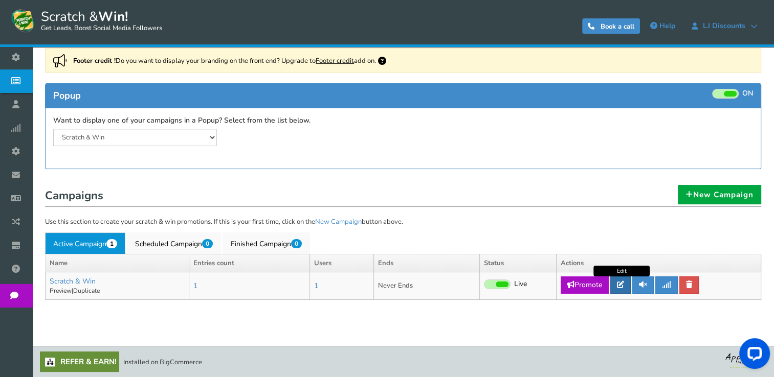
click at [621, 285] on icon at bounding box center [620, 284] width 7 height 7
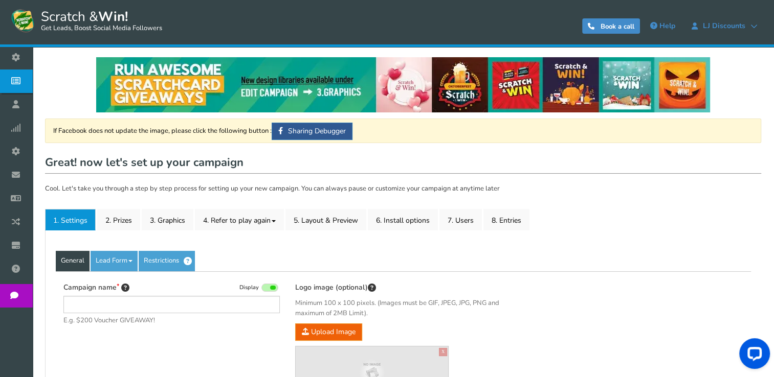
type input "Scratch & Win"
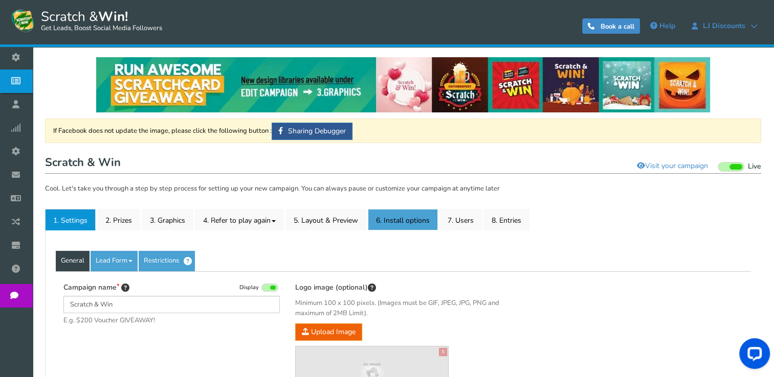
click at [392, 224] on link "6. Install options New" at bounding box center [403, 219] width 70 height 21
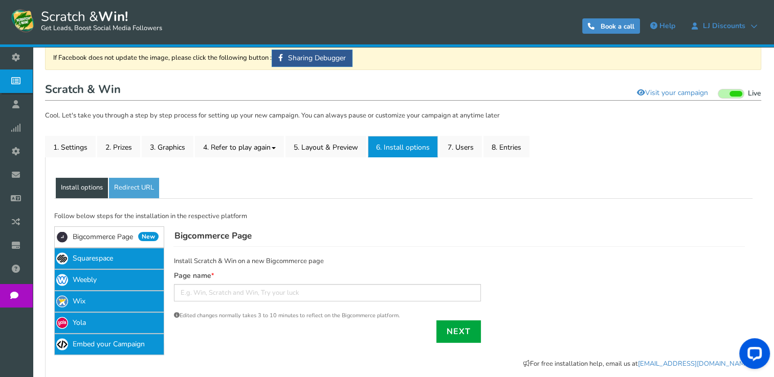
scroll to position [47, 0]
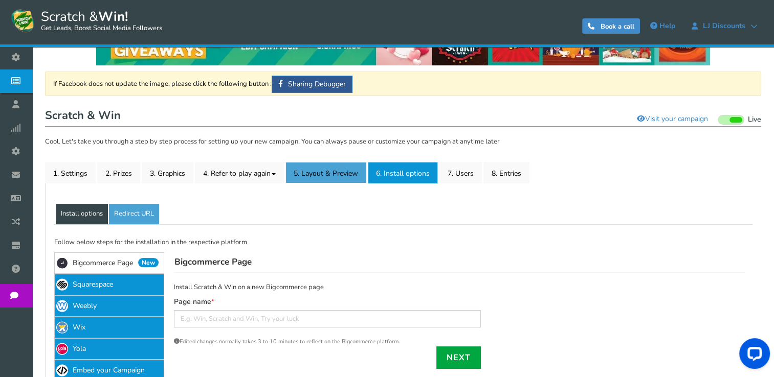
click at [342, 165] on link "5. Layout & Preview" at bounding box center [325, 172] width 81 height 21
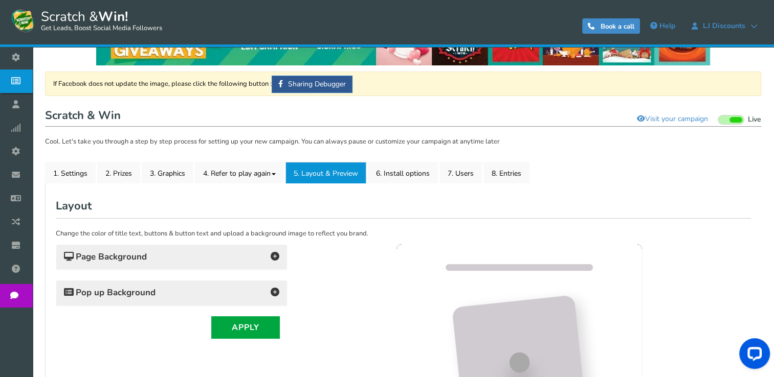
scroll to position [0, 0]
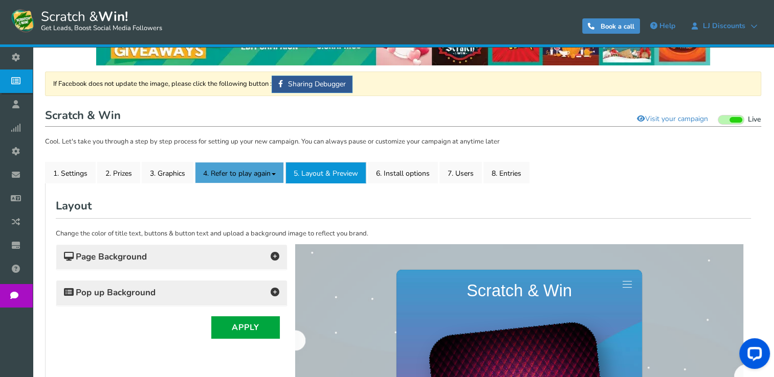
click at [238, 178] on link "4. Refer to play again" at bounding box center [239, 172] width 89 height 21
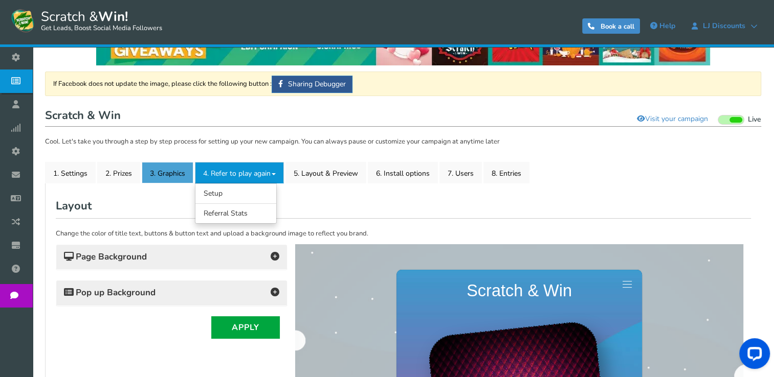
click at [180, 175] on link "3. Graphics" at bounding box center [168, 172] width 52 height 21
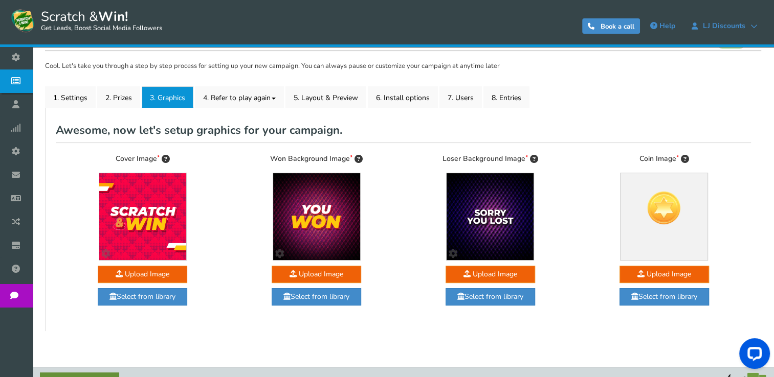
scroll to position [143, 0]
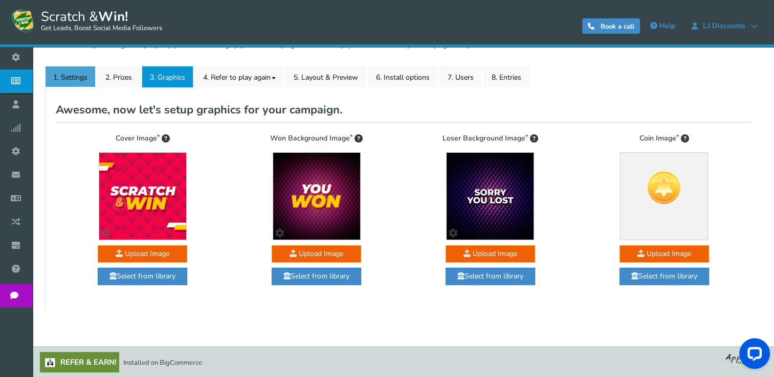
click at [63, 73] on link "1. Settings" at bounding box center [70, 76] width 51 height 21
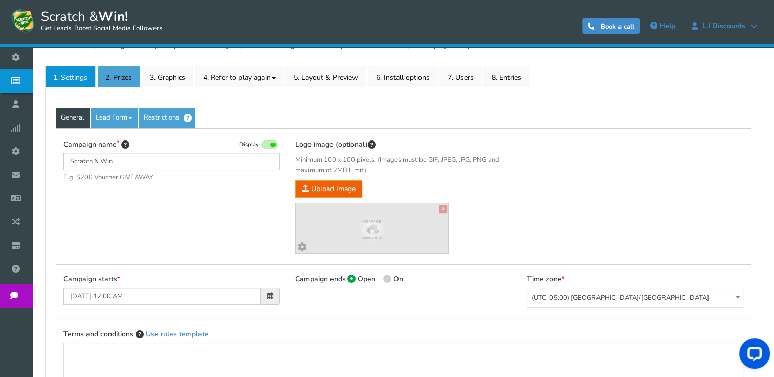
click at [124, 83] on link "2. Prizes" at bounding box center [118, 76] width 43 height 21
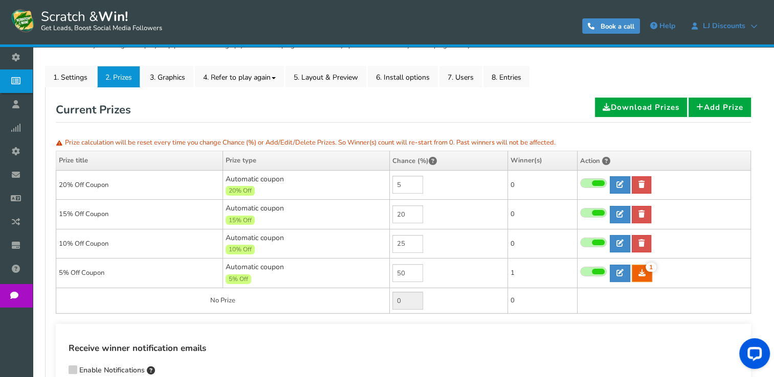
scroll to position [92, 0]
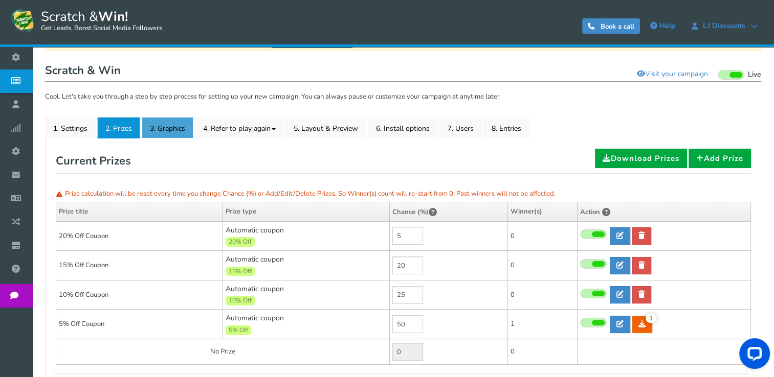
click at [162, 133] on link "3. Graphics" at bounding box center [168, 127] width 52 height 21
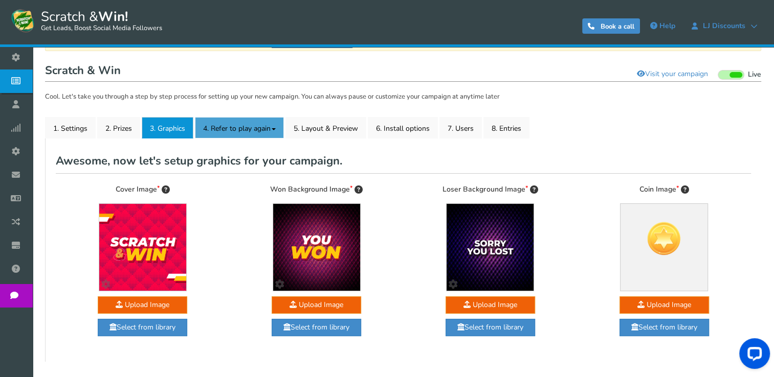
click at [246, 127] on link "4. Refer to play again" at bounding box center [239, 127] width 89 height 21
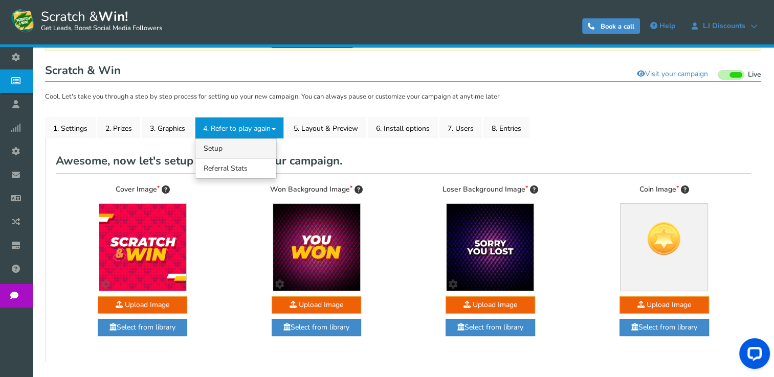
click at [239, 149] on link "4.1 Referrals Setup" at bounding box center [235, 149] width 81 height 20
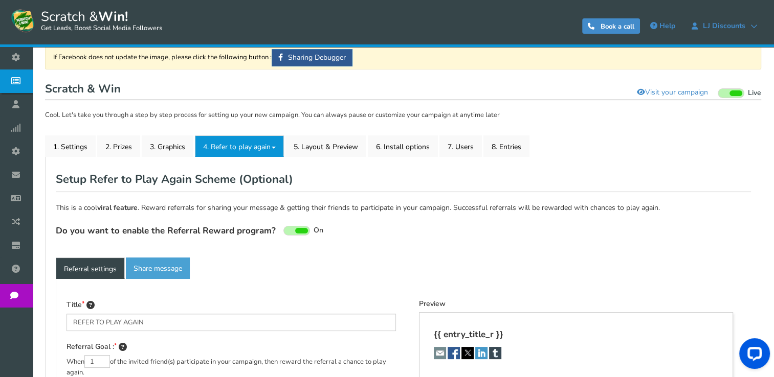
type textarea "Refer your friends and get more chances to win!"
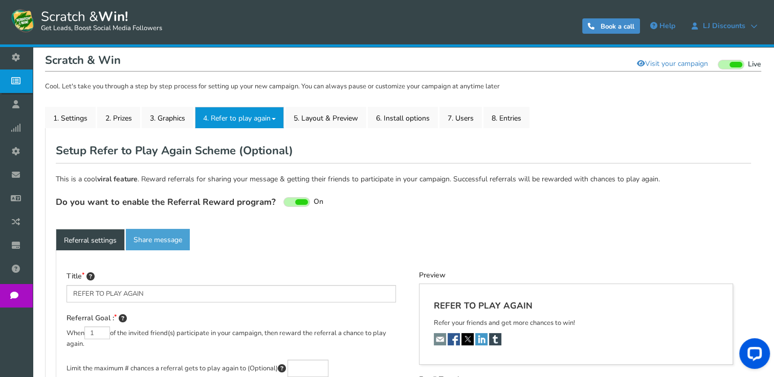
scroll to position [79, 0]
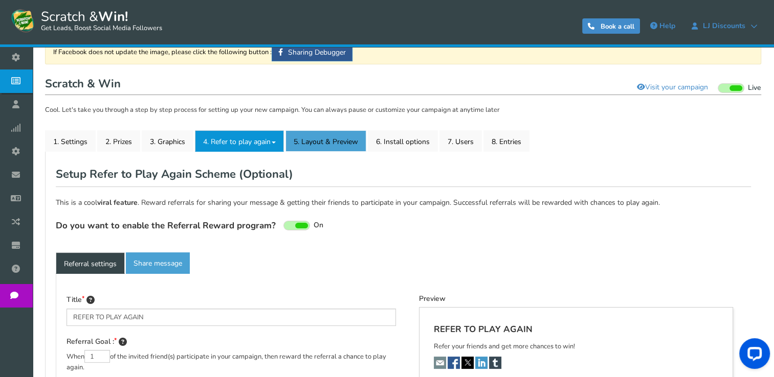
click at [336, 139] on link "5. Layout & Preview" at bounding box center [325, 140] width 81 height 21
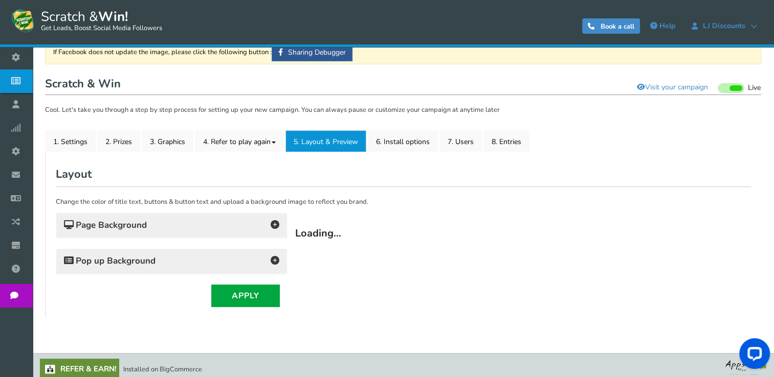
scroll to position [0, 0]
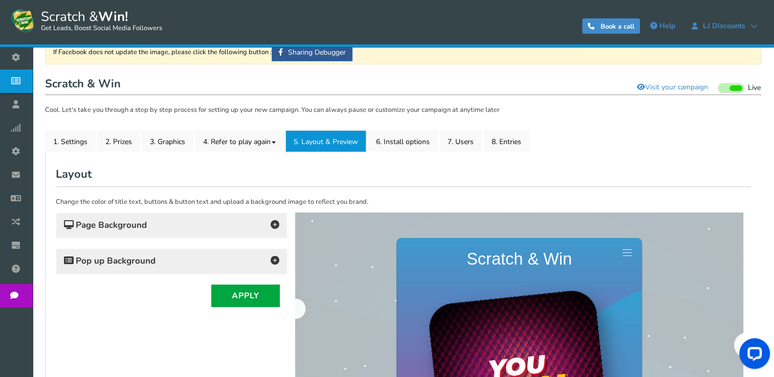
click at [37, 138] on link "Analytics" at bounding box center [18, 129] width 37 height 24
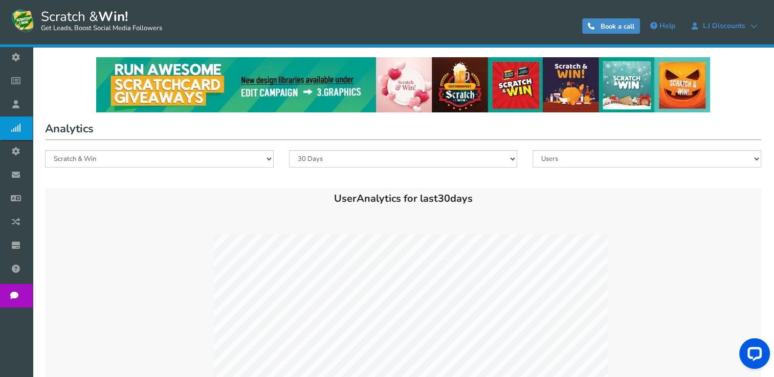
click at [0, 0] on span "Users" at bounding box center [0, 0] width 0 height 0
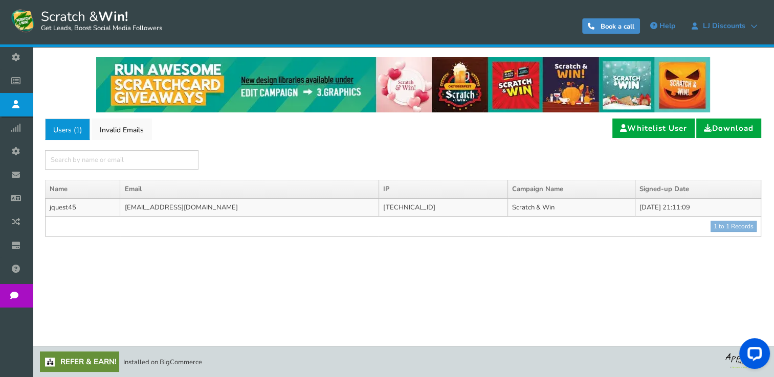
click at [37, 75] on link "Campaigns" at bounding box center [18, 82] width 37 height 24
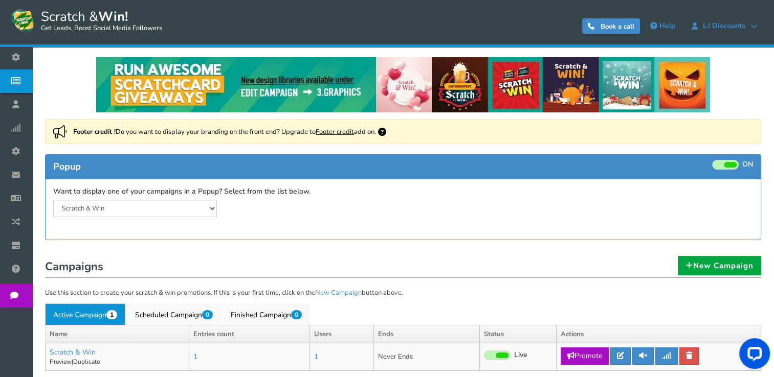
click at [0, 0] on span "Business settings" at bounding box center [0, 0] width 0 height 0
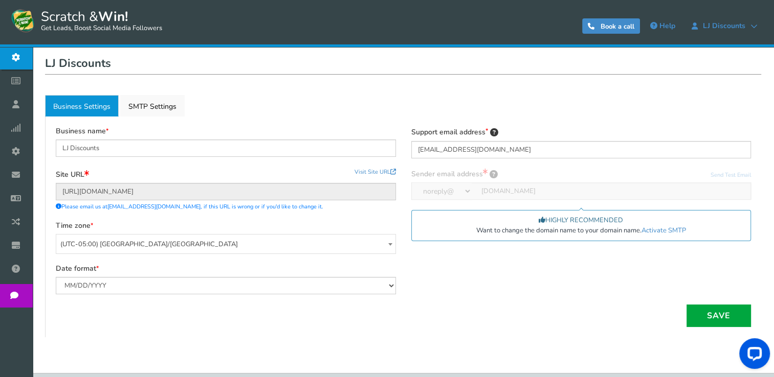
scroll to position [102, 0]
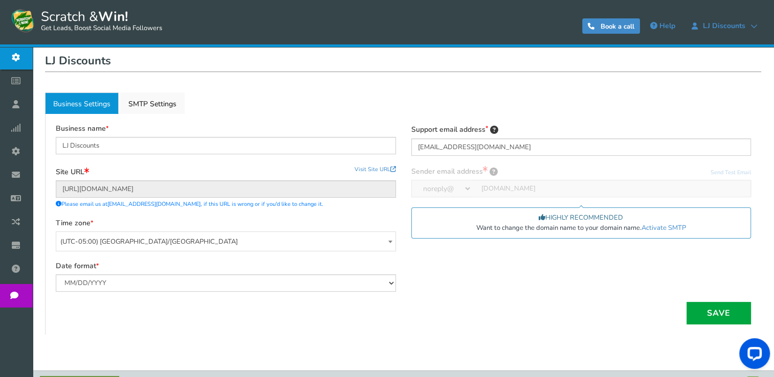
click at [0, 0] on span "Integrations" at bounding box center [0, 0] width 0 height 0
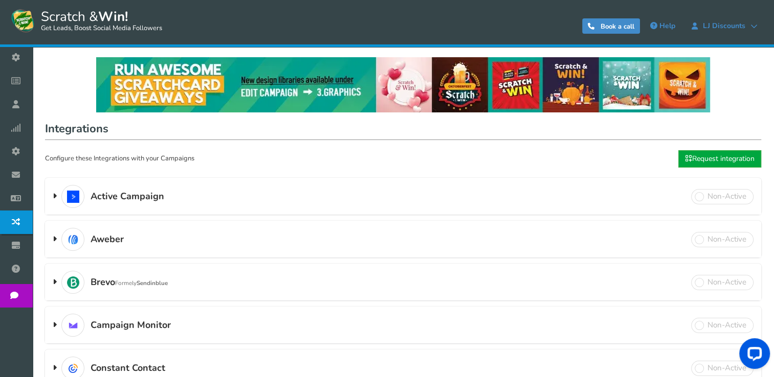
click at [31, 182] on link "Emails" at bounding box center [18, 176] width 37 height 24
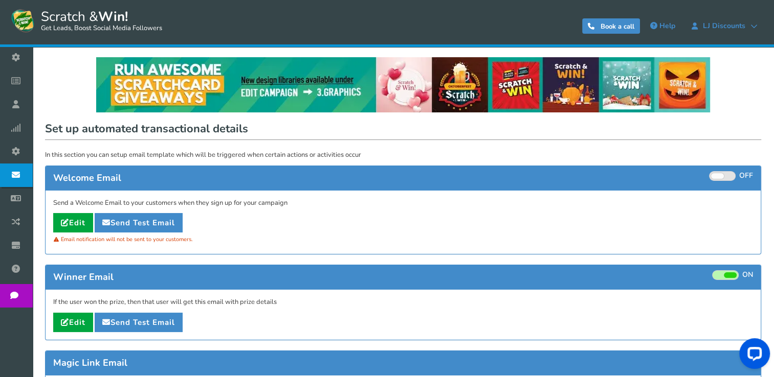
click at [0, 0] on span "Widget" at bounding box center [0, 0] width 0 height 0
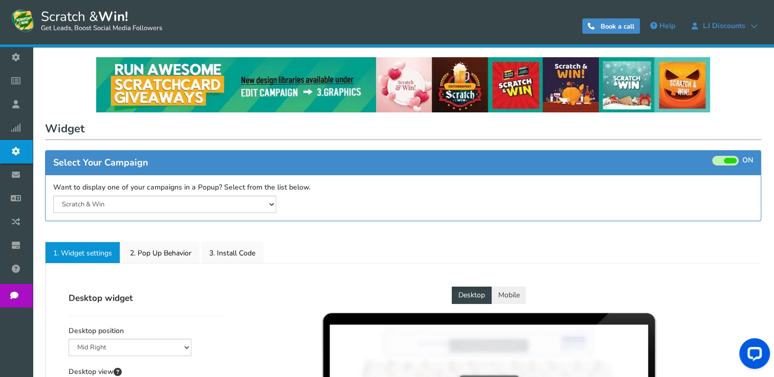
select select "left-bottom-bar"
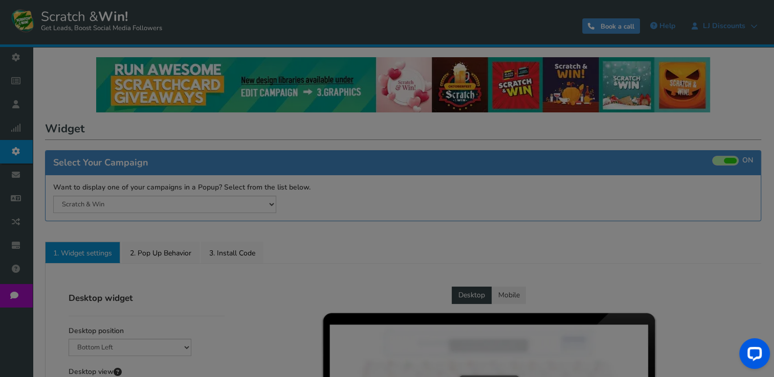
radio input "true"
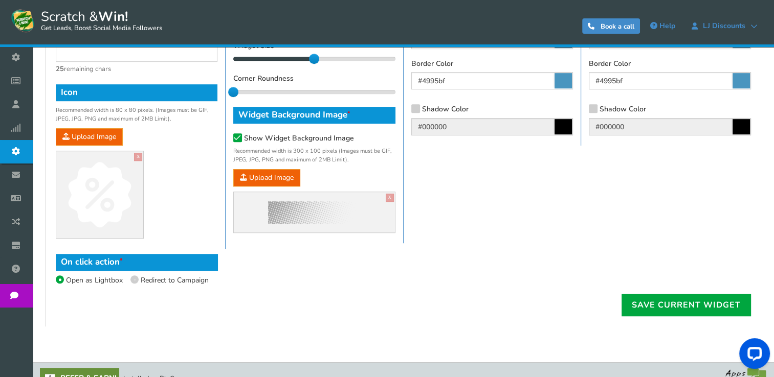
scroll to position [307, 0]
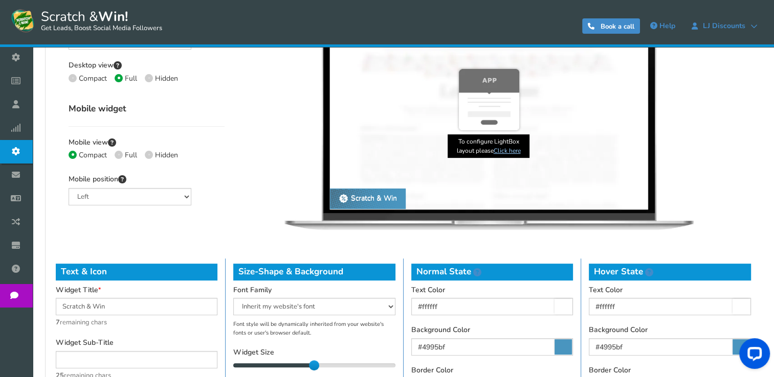
click at [37, 106] on link "Users" at bounding box center [18, 105] width 37 height 24
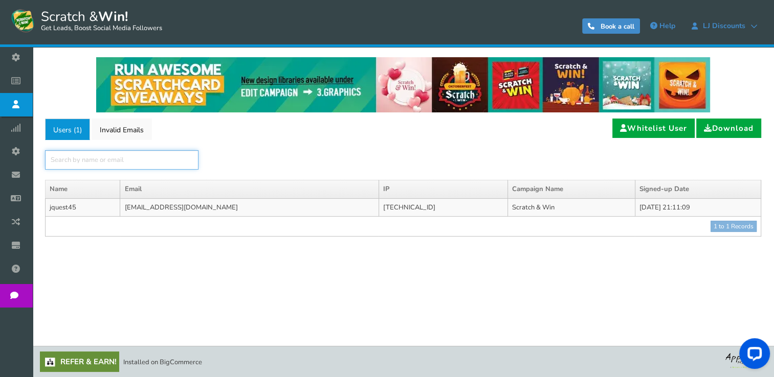
paste input "SWIN68e5N1g0"
type input "SWIN68e5N1g0"
